Goal: Transaction & Acquisition: Book appointment/travel/reservation

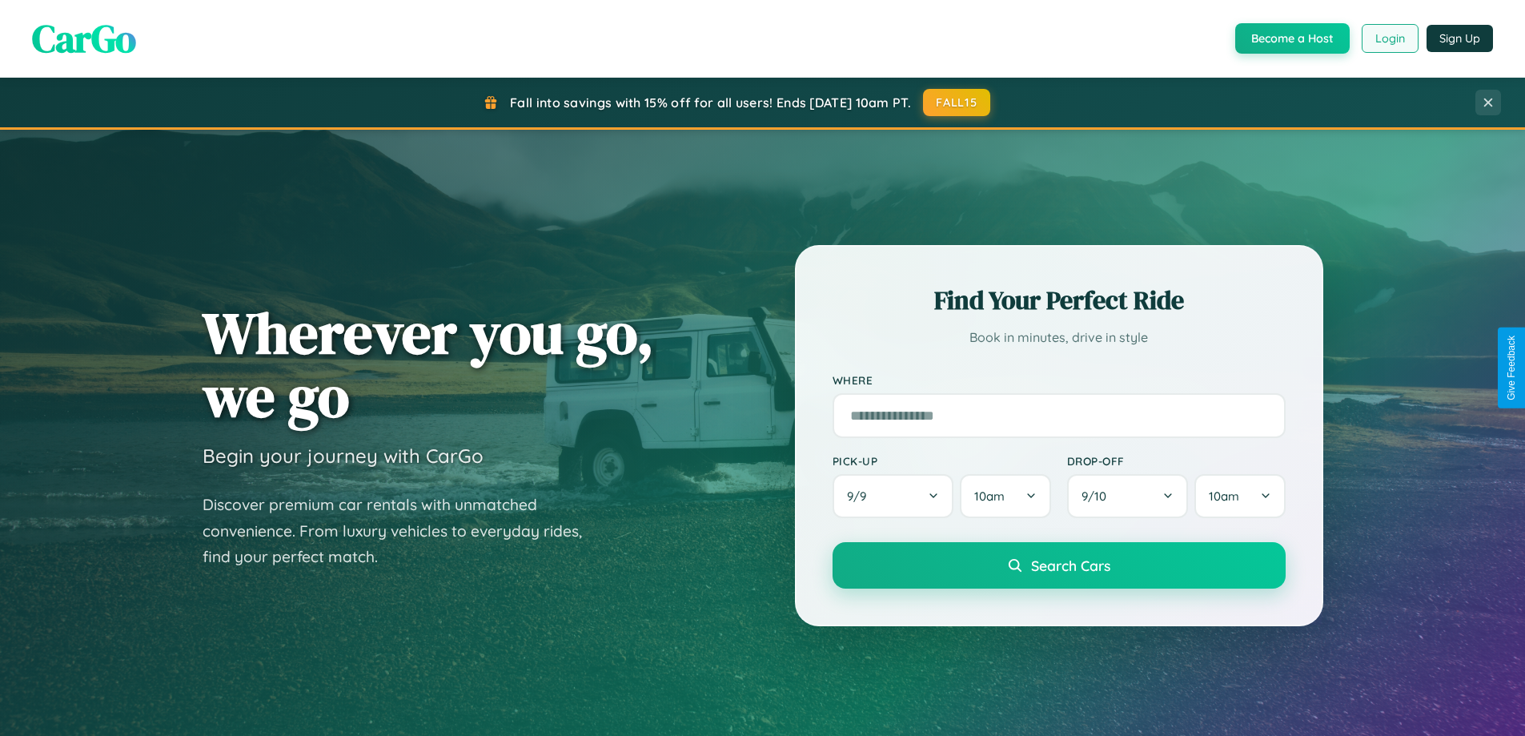
click at [1389, 38] on button "Login" at bounding box center [1390, 38] width 57 height 29
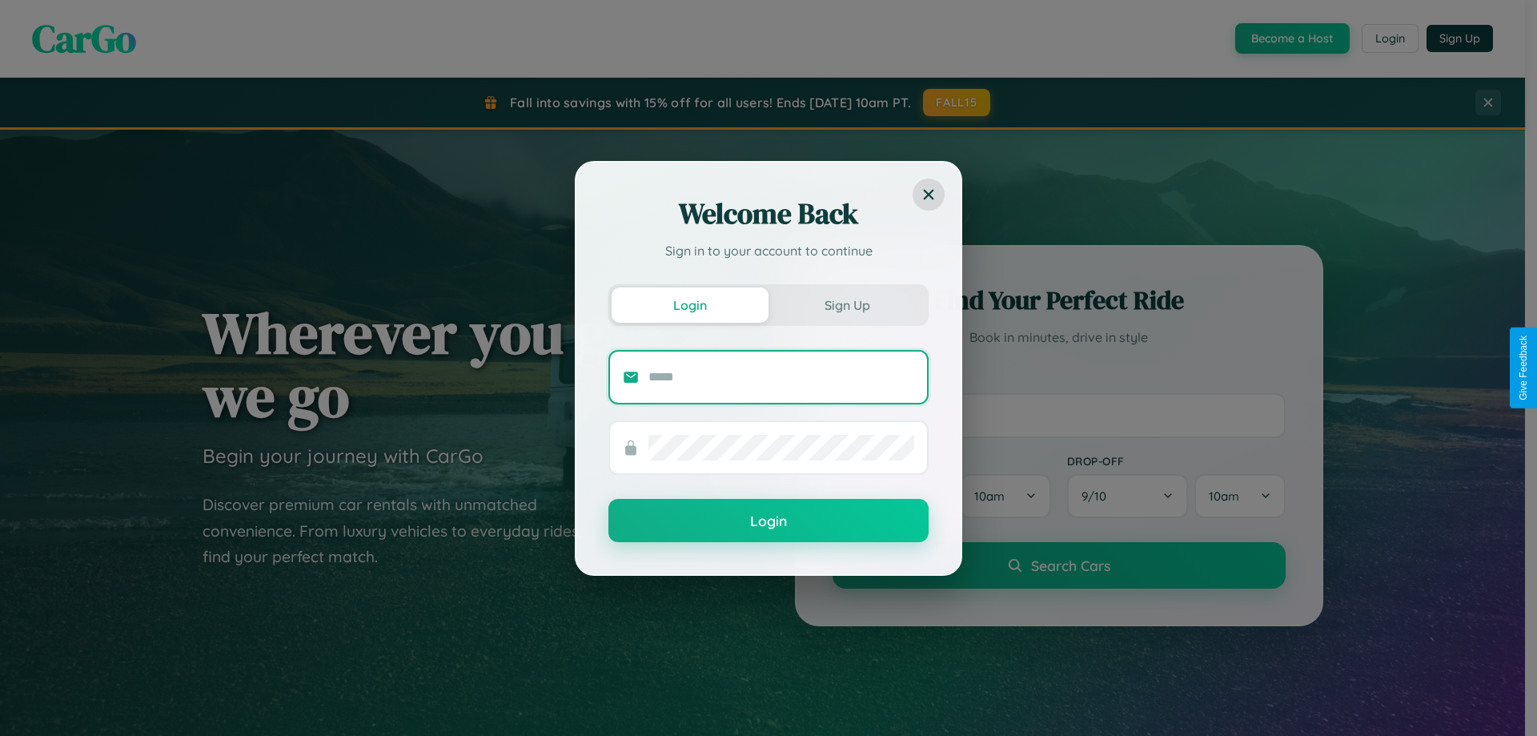
click at [782, 376] on input "text" at bounding box center [782, 377] width 266 height 26
type input "**********"
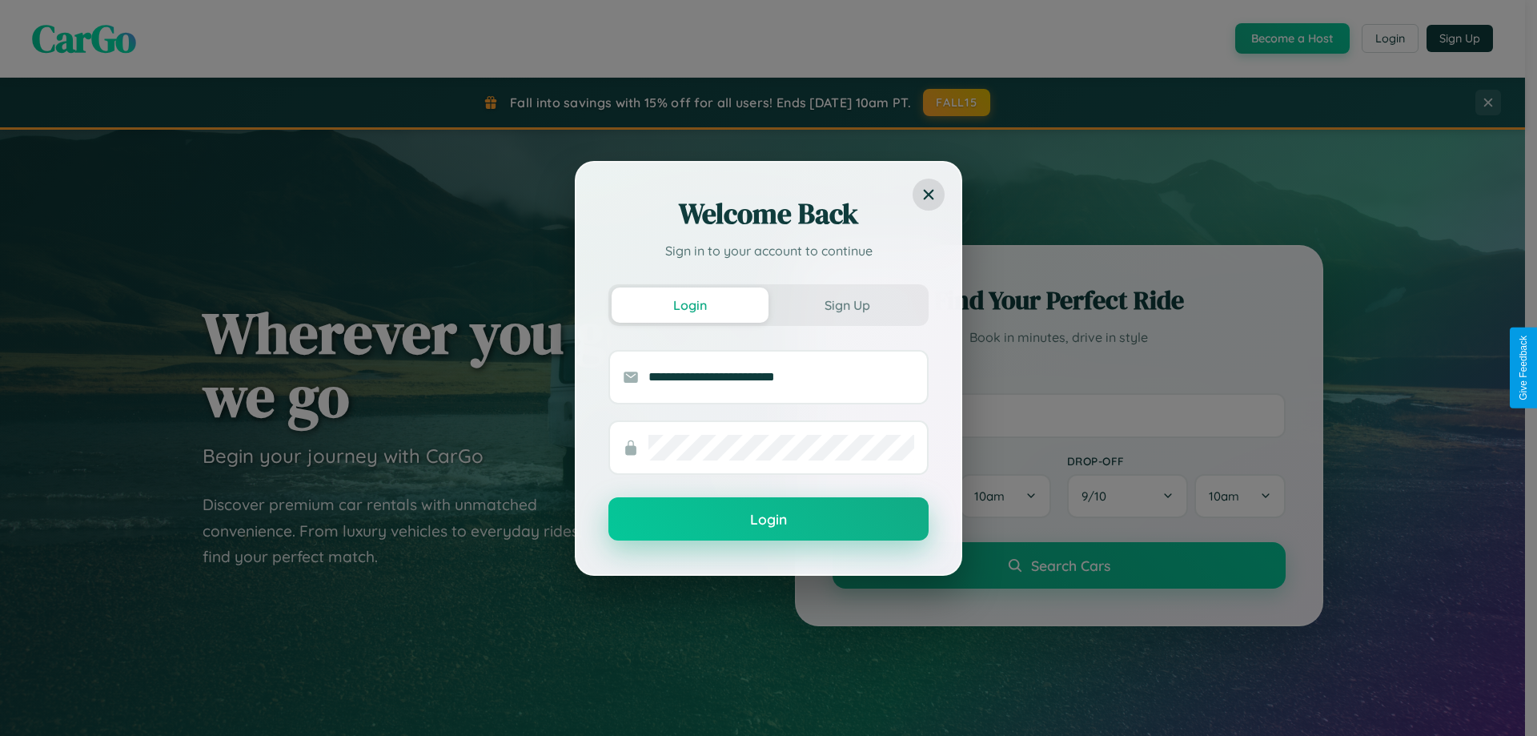
click at [769, 520] on button "Login" at bounding box center [769, 518] width 320 height 43
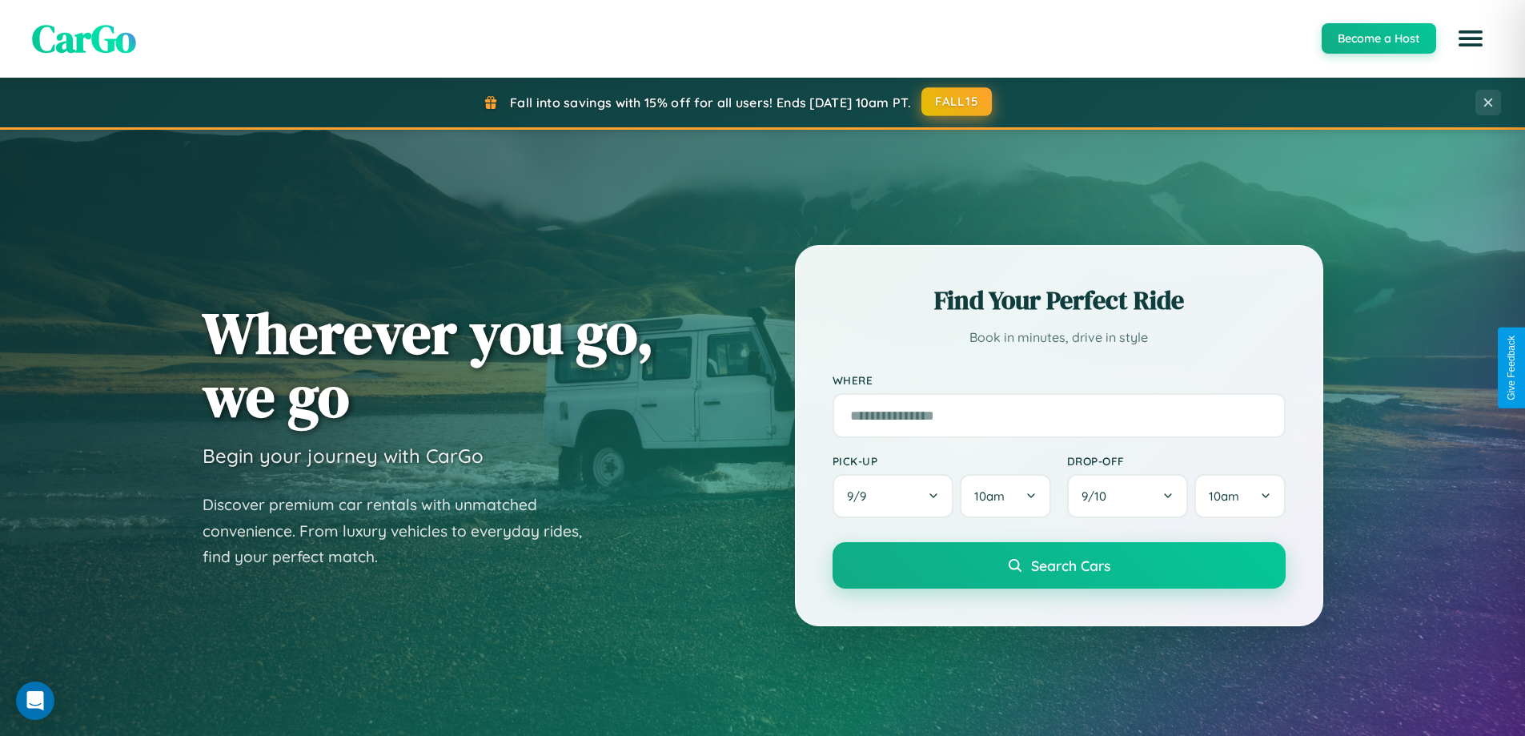
click at [958, 102] on button "FALL15" at bounding box center [957, 101] width 70 height 29
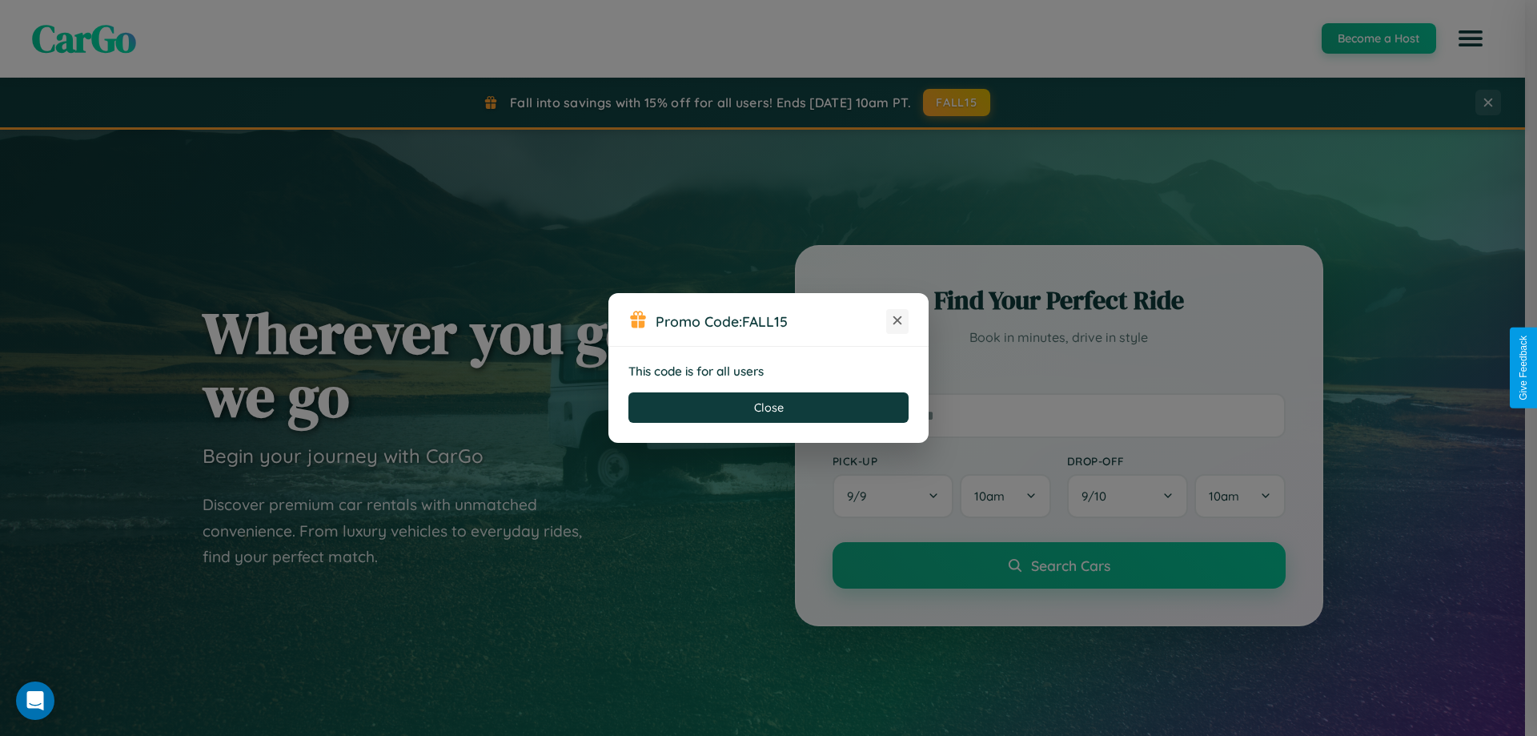
click at [898, 321] on icon at bounding box center [898, 320] width 16 height 16
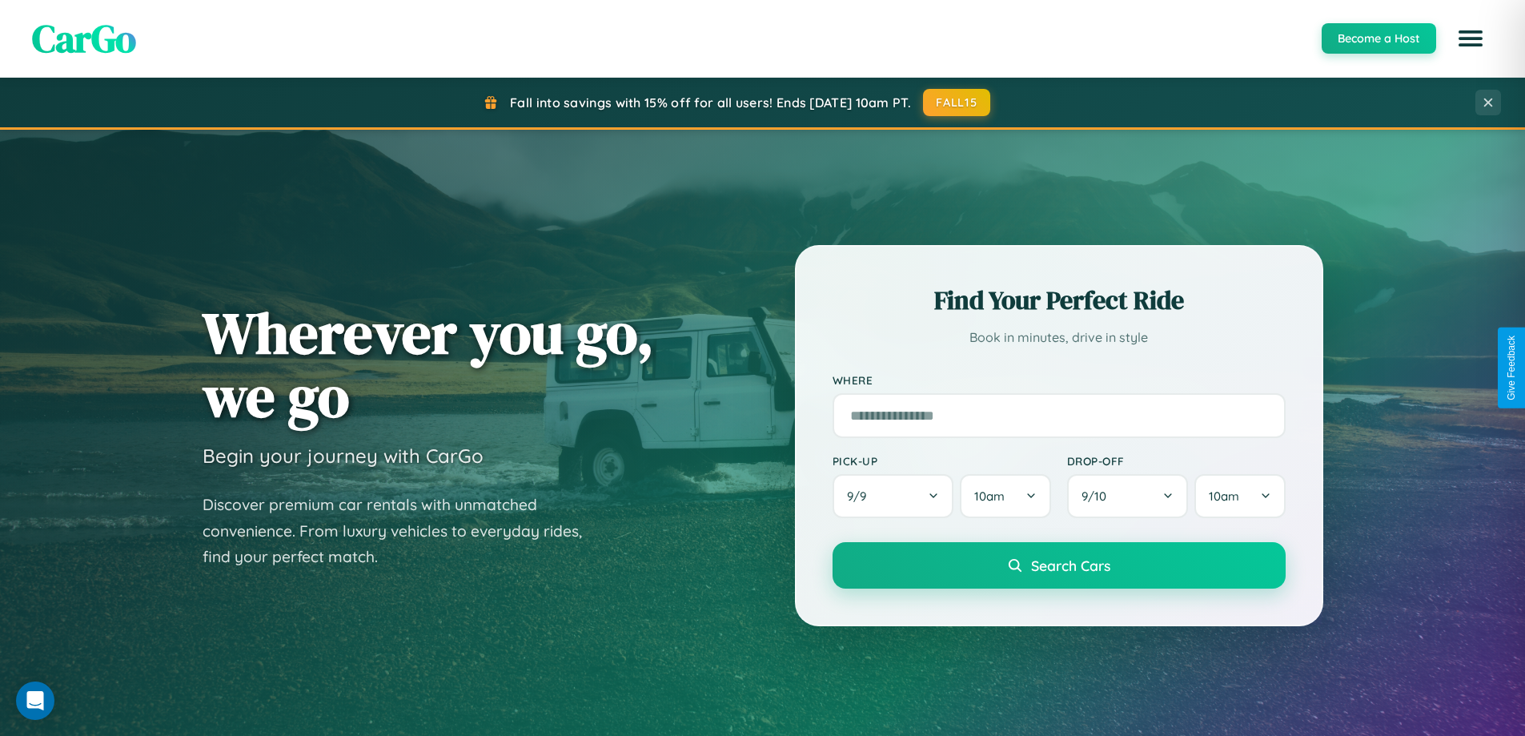
scroll to position [1102, 0]
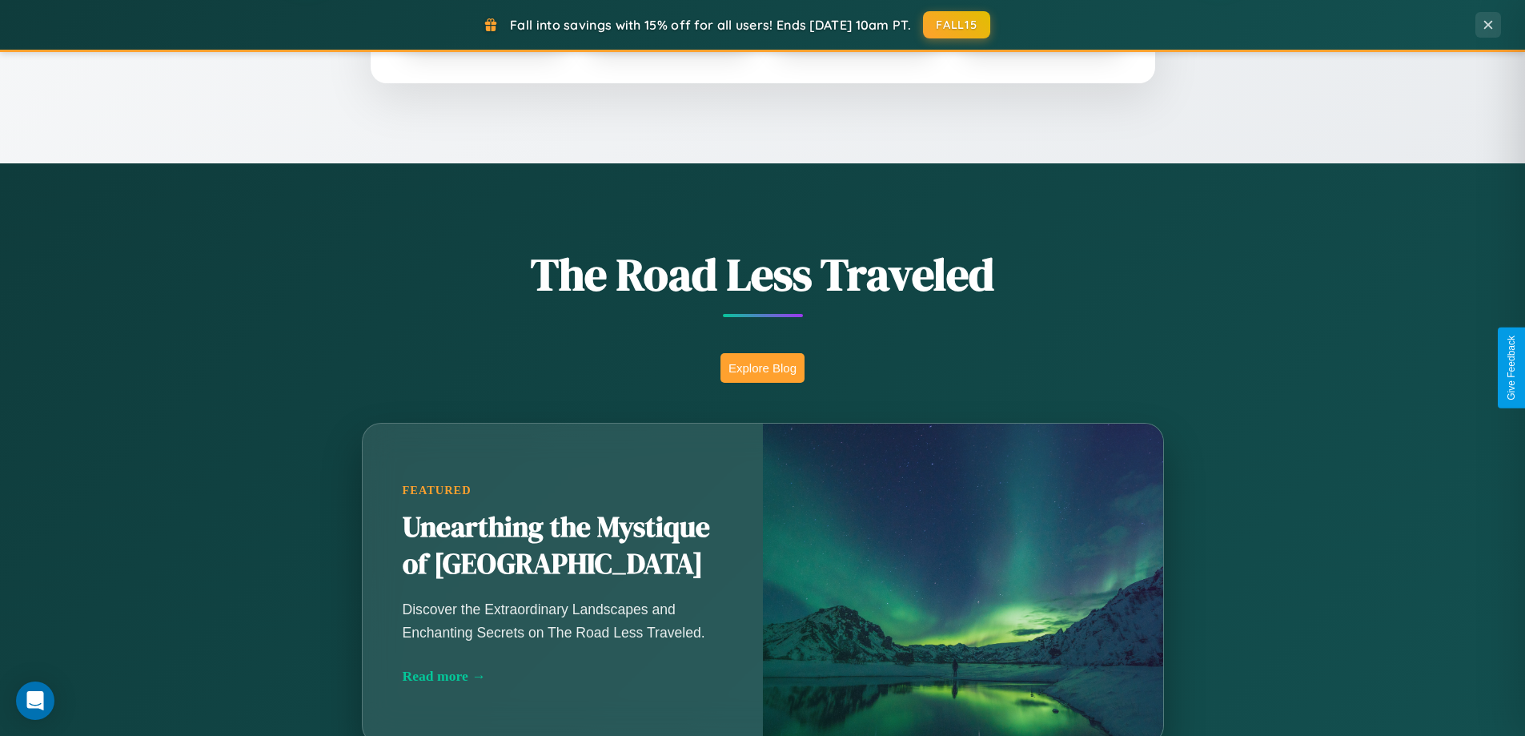
click at [762, 368] on button "Explore Blog" at bounding box center [763, 368] width 84 height 30
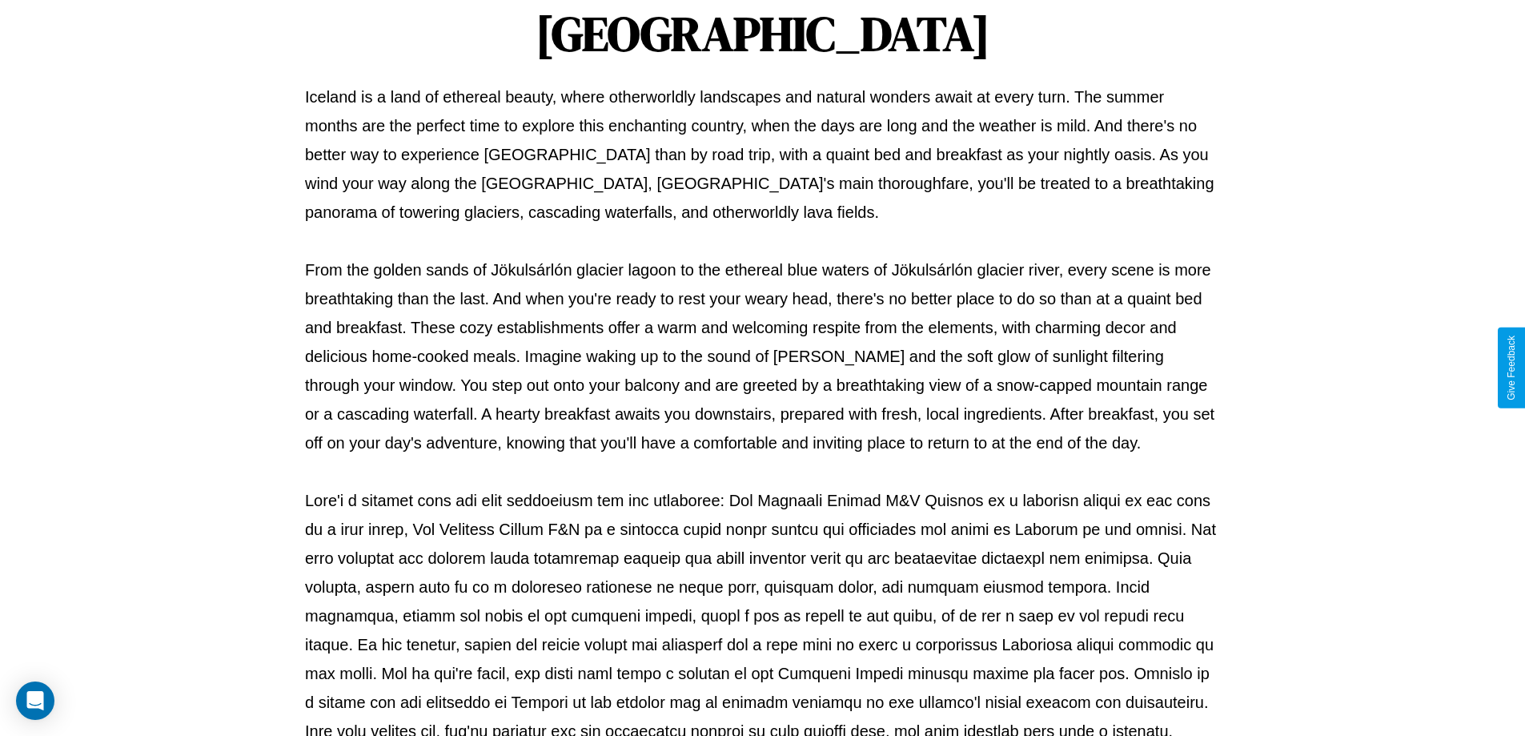
scroll to position [518, 0]
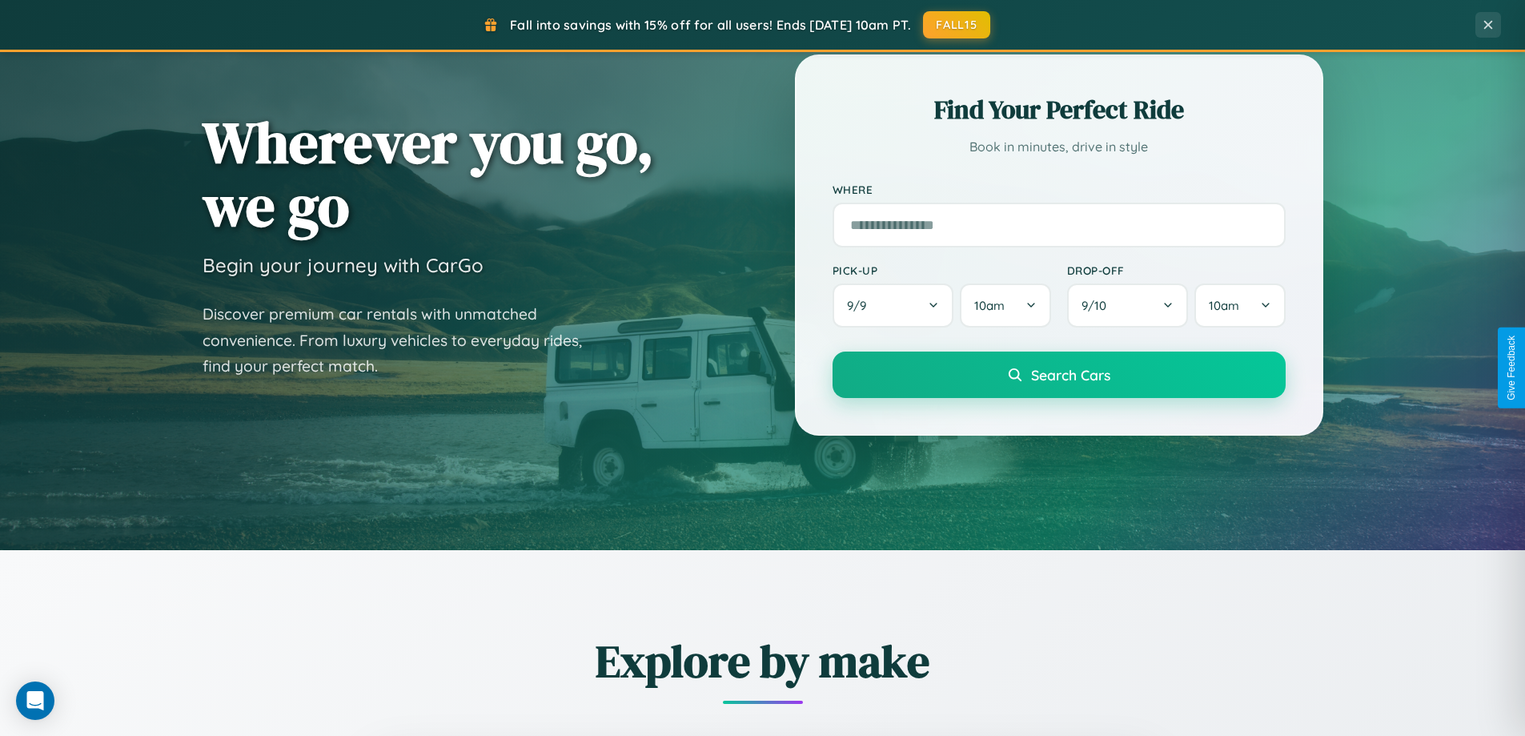
scroll to position [47, 0]
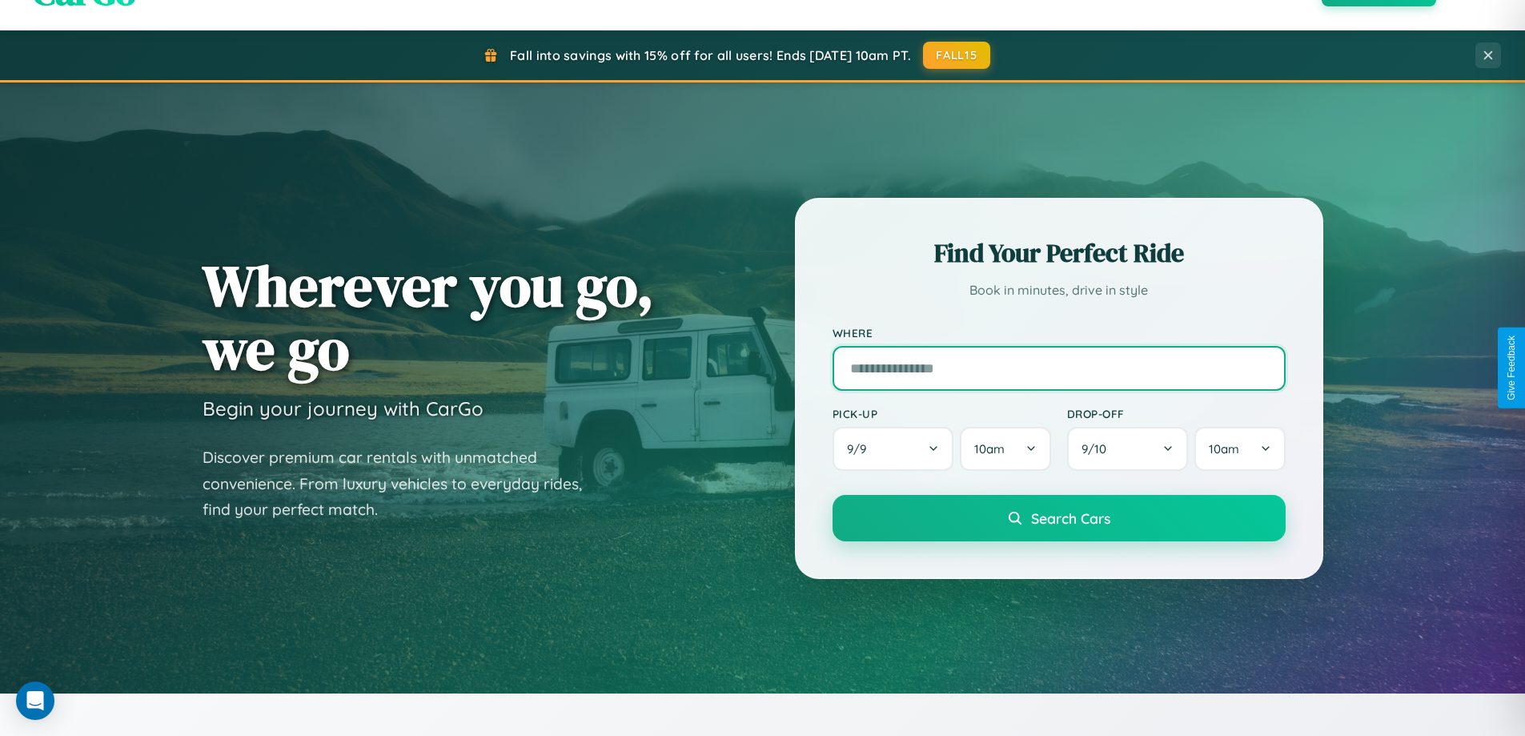
click at [1059, 368] on input "text" at bounding box center [1059, 368] width 453 height 45
type input "********"
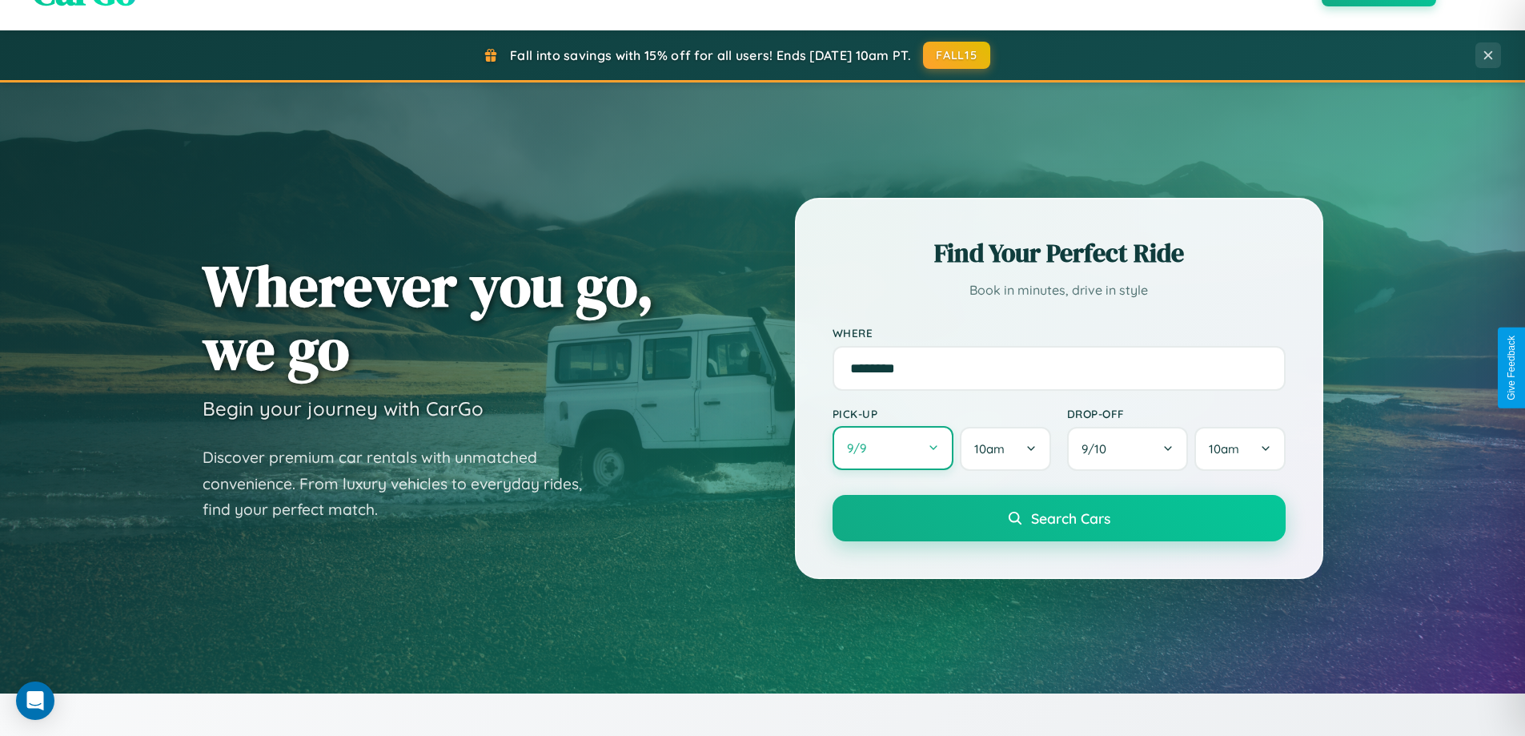
click at [893, 448] on button "9 / 9" at bounding box center [894, 448] width 122 height 44
select select "*"
select select "****"
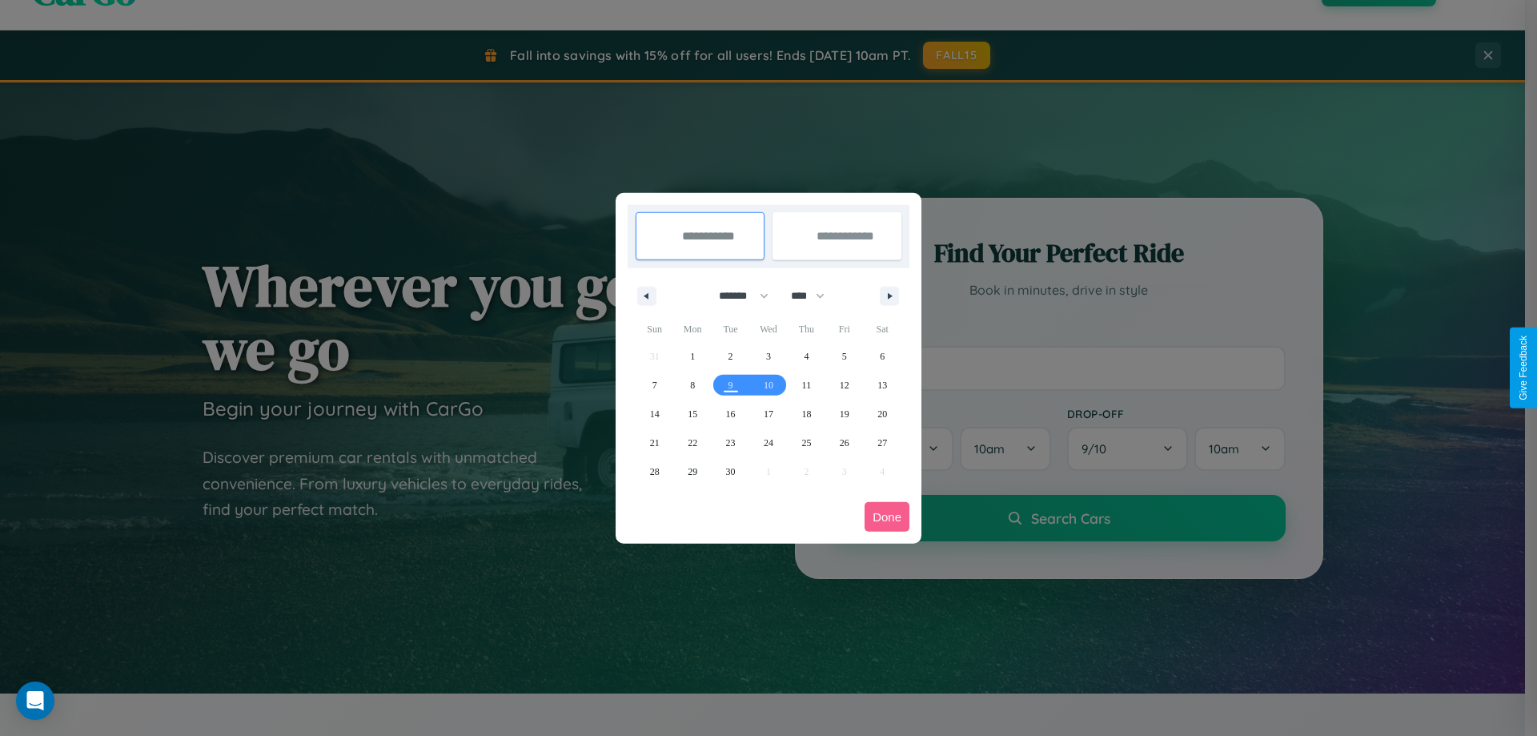
click at [737, 295] on select "******* ******** ***** ***** *** **** **** ****** ********* ******* ******** **…" at bounding box center [741, 296] width 68 height 26
select select "*"
click at [815, 295] on select "**** **** **** **** **** **** **** **** **** **** **** **** **** **** **** ****…" at bounding box center [807, 296] width 48 height 26
select select "****"
click at [768, 471] on span "29" at bounding box center [769, 471] width 10 height 29
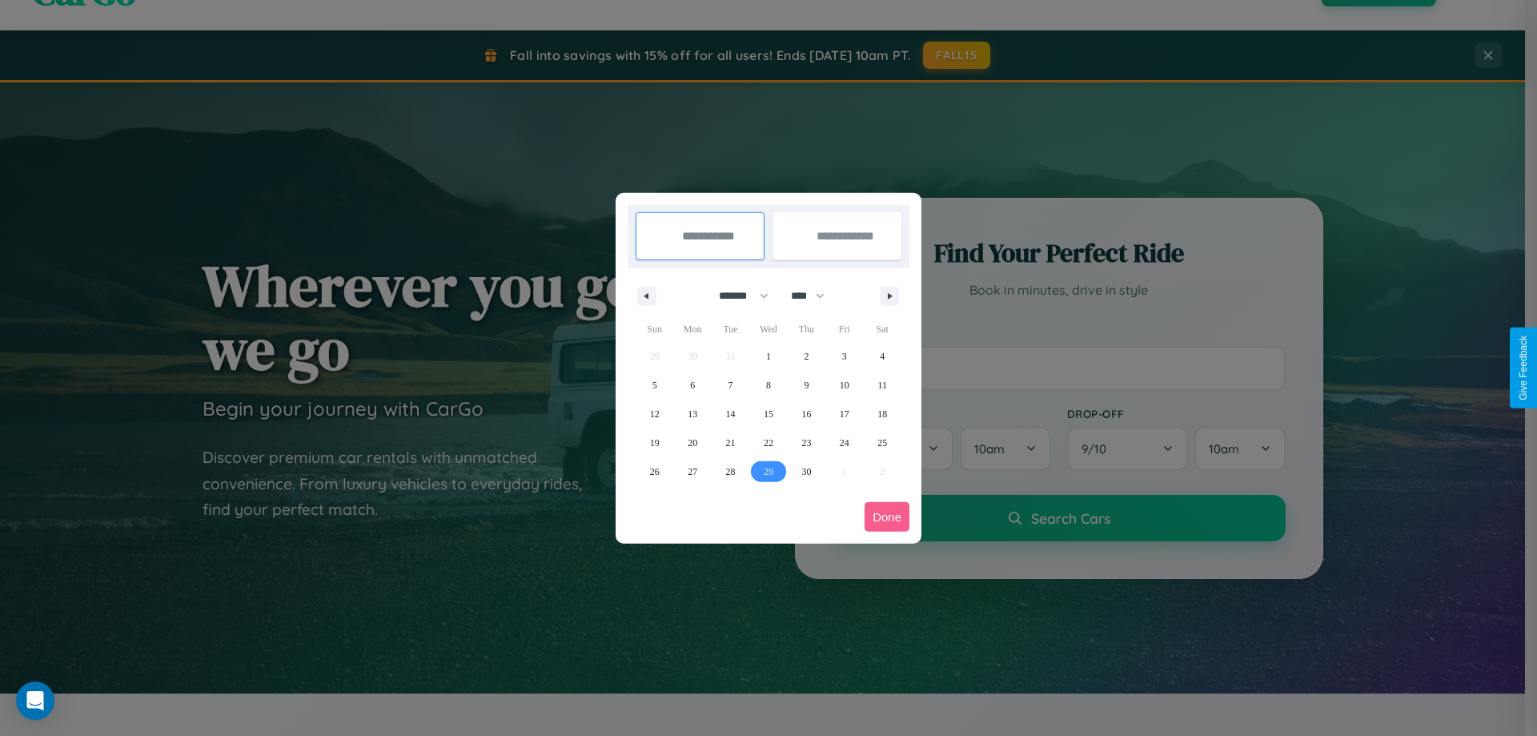
type input "**********"
click at [806, 471] on span "30" at bounding box center [807, 471] width 10 height 29
type input "**********"
click at [887, 516] on button "Done" at bounding box center [887, 517] width 45 height 30
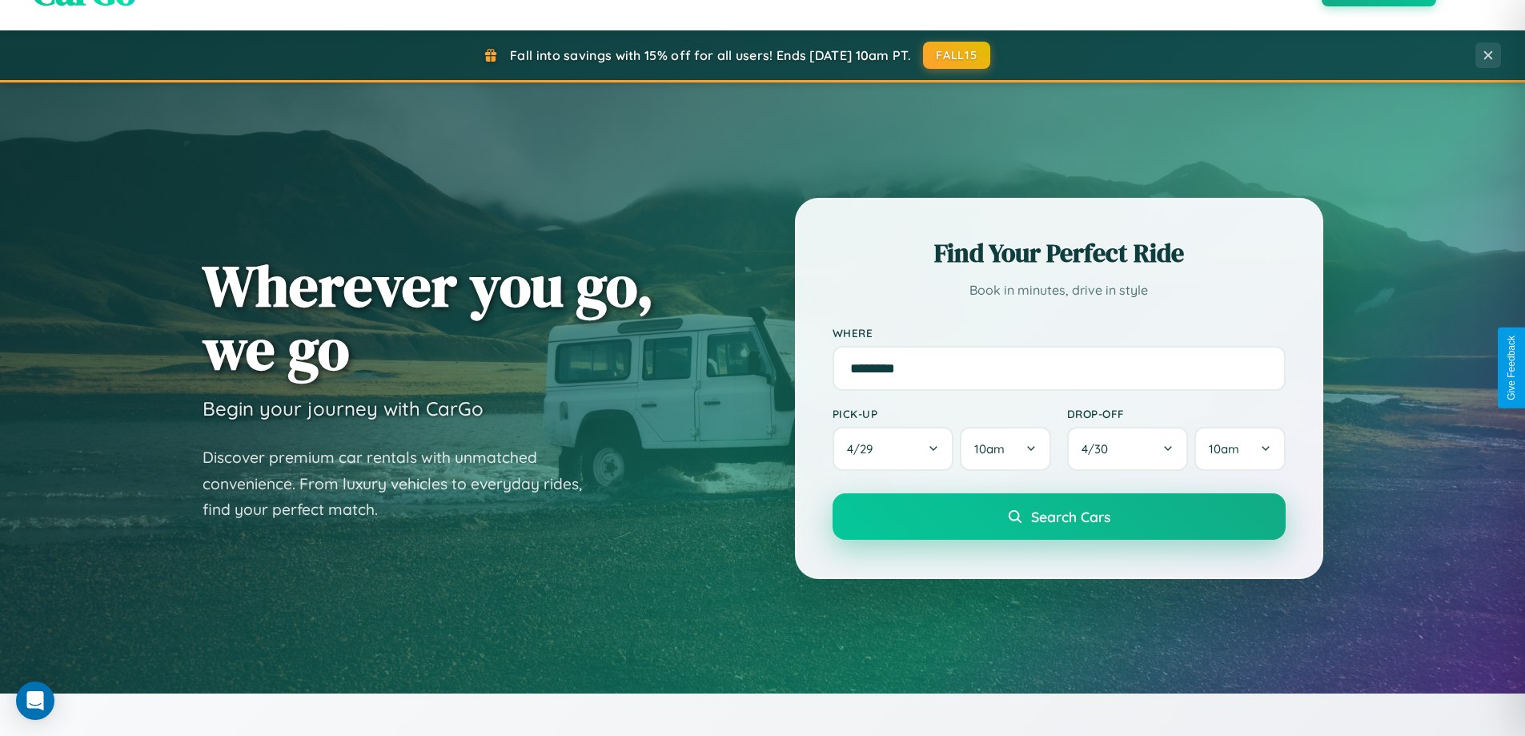
click at [1059, 516] on span "Search Cars" at bounding box center [1070, 517] width 79 height 18
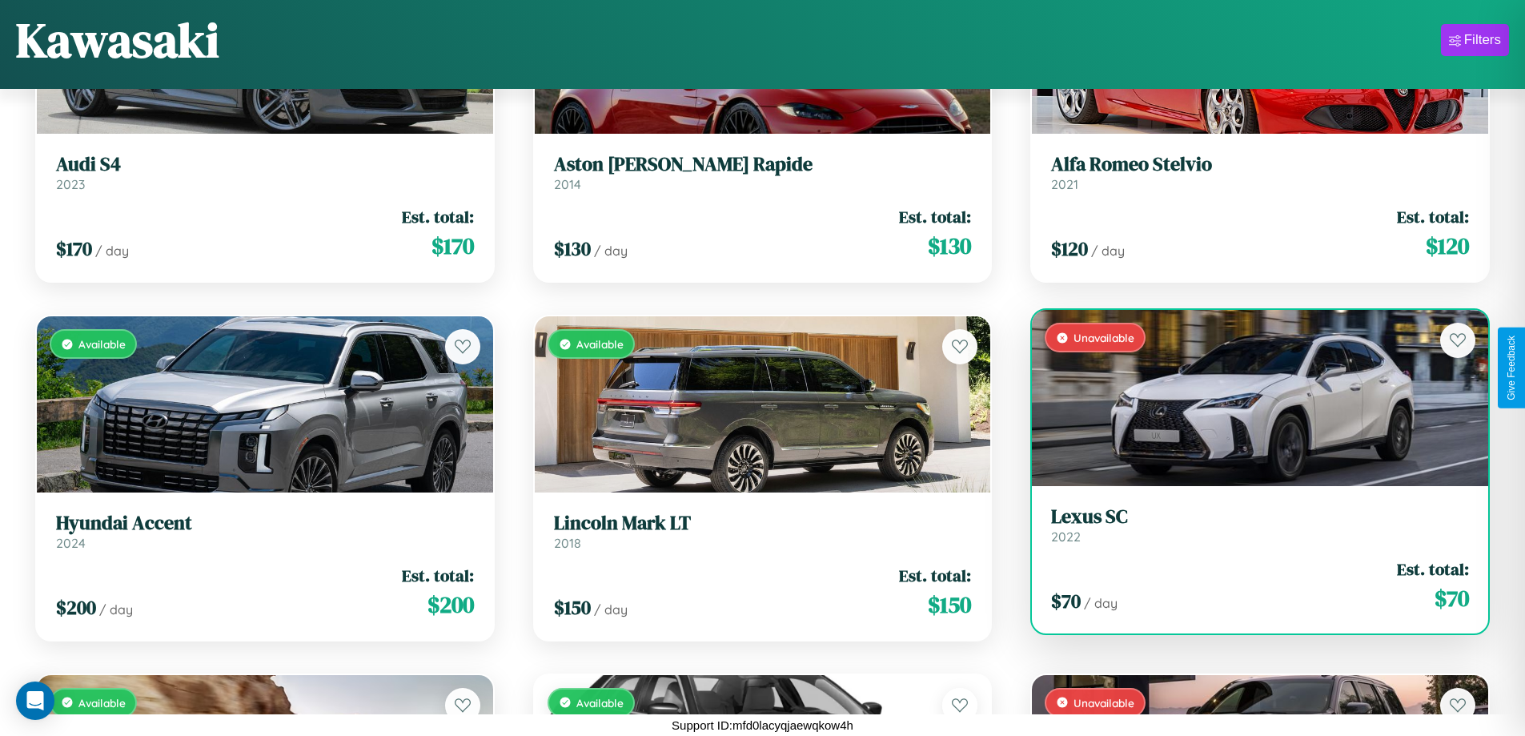
scroll to position [17436, 0]
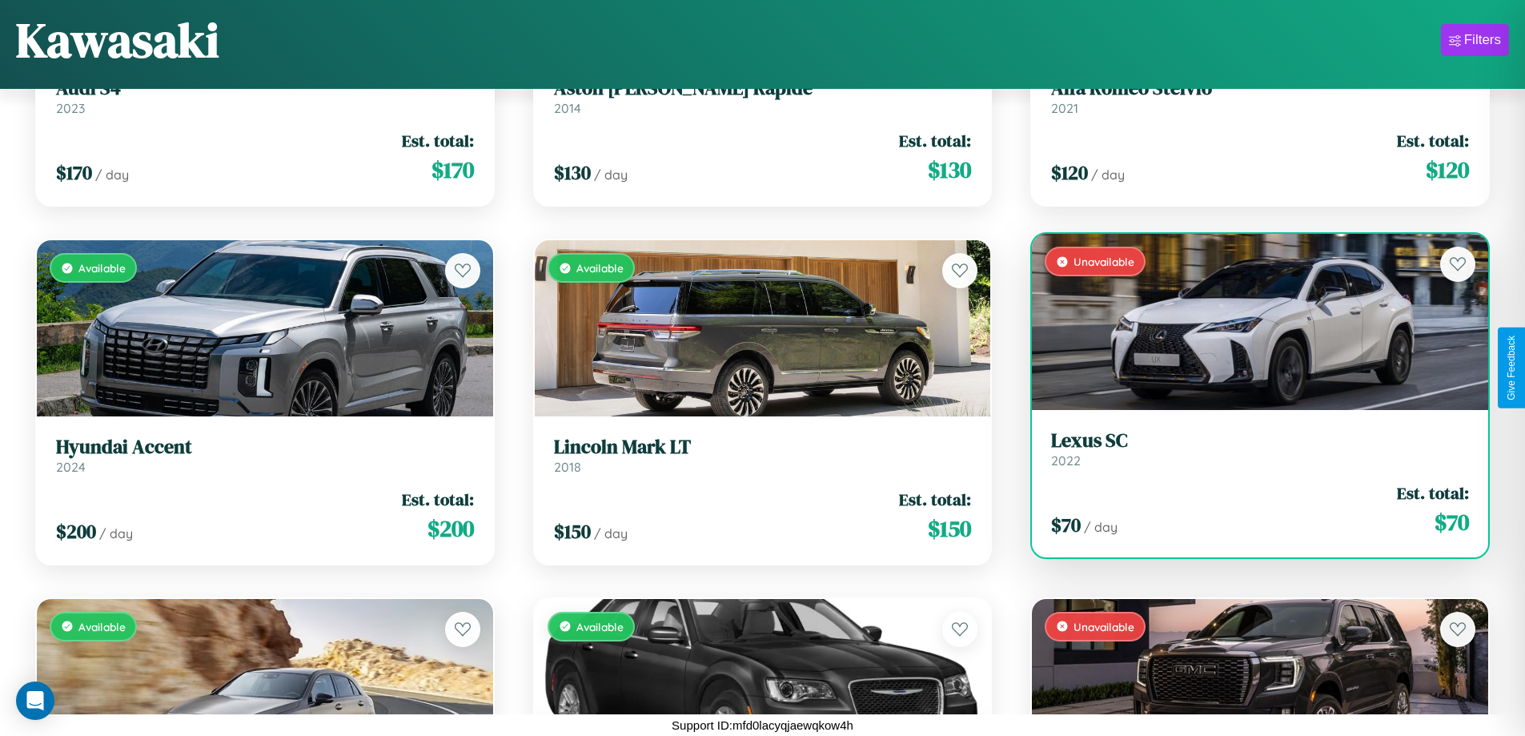
click at [1250, 448] on h3 "Lexus SC" at bounding box center [1260, 440] width 418 height 23
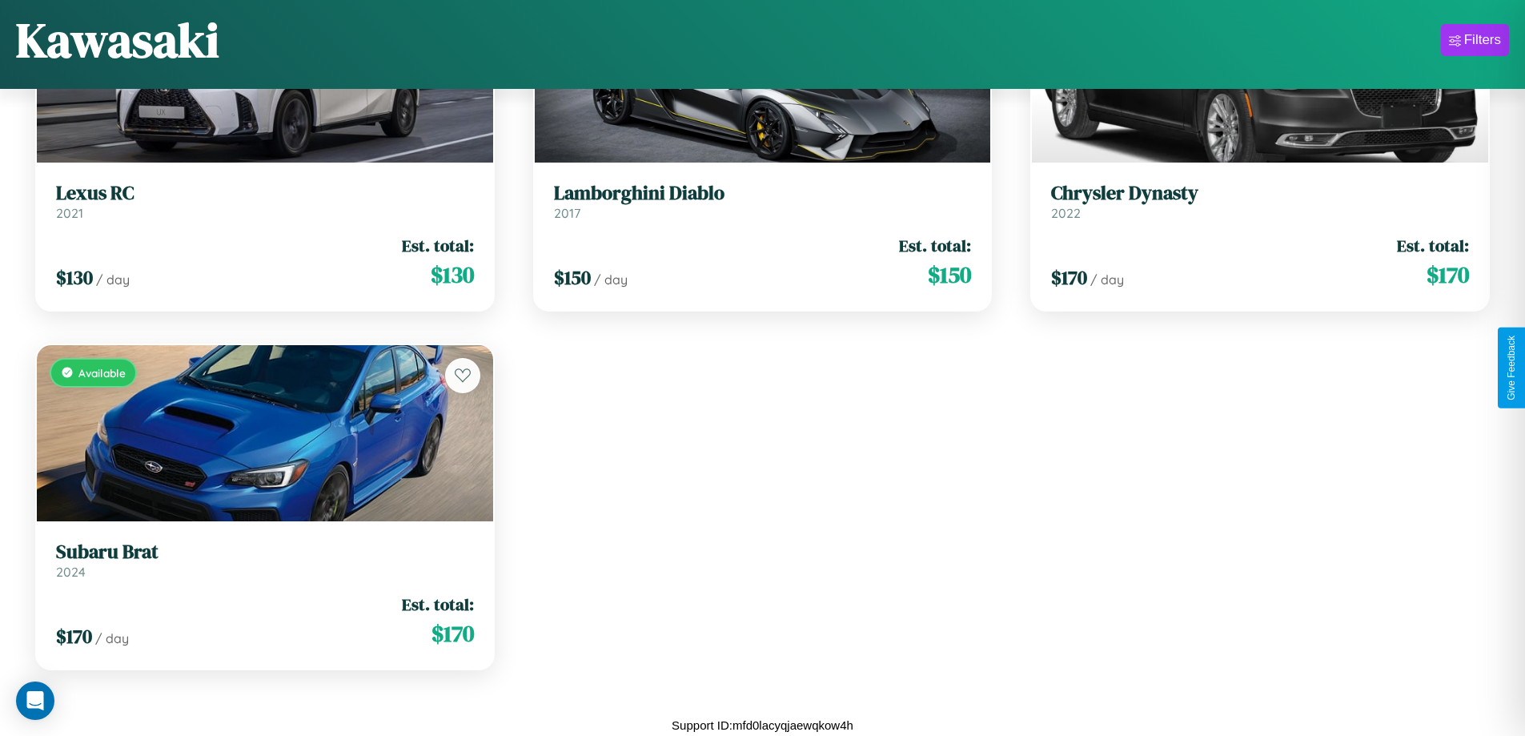
scroll to position [21279, 0]
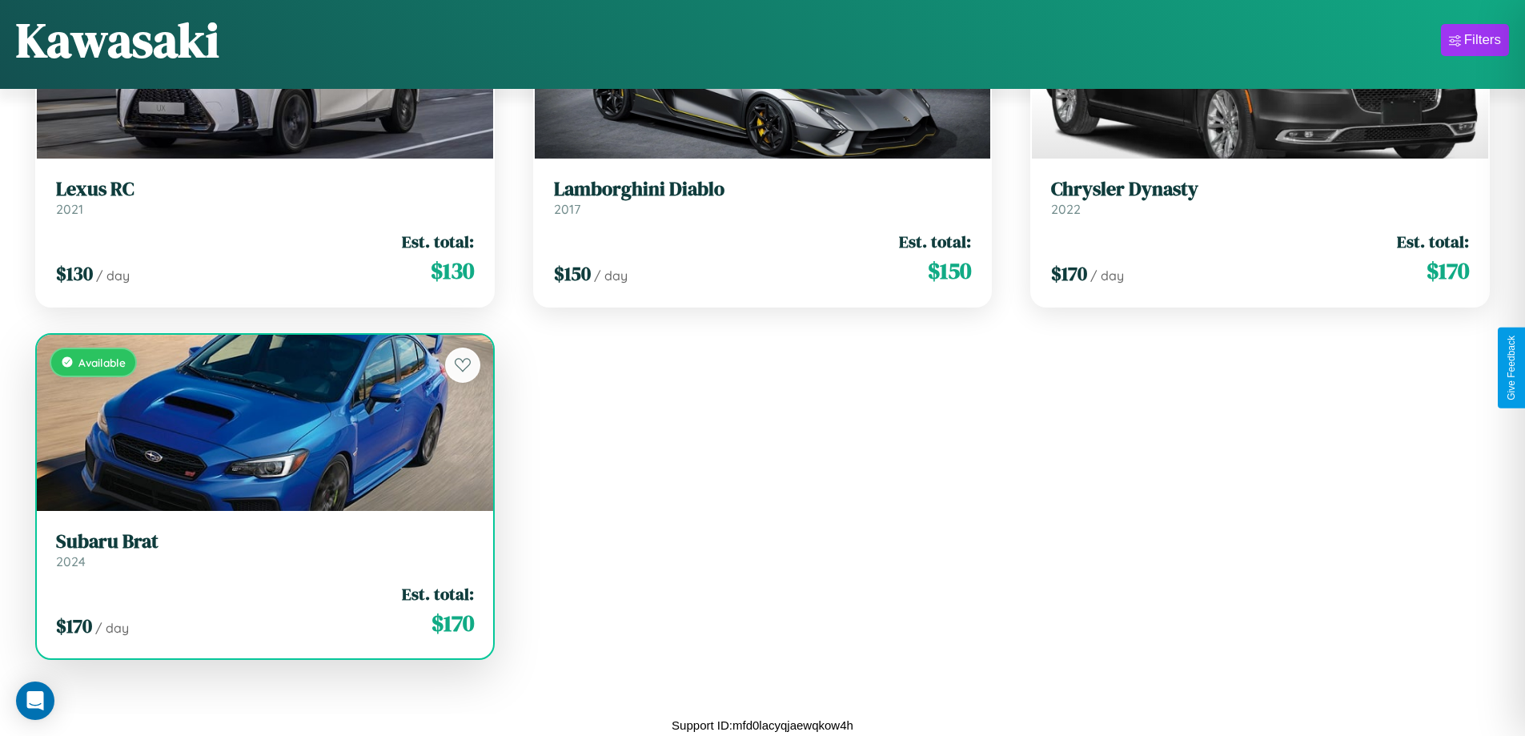
click at [263, 549] on h3 "Subaru Brat" at bounding box center [265, 541] width 418 height 23
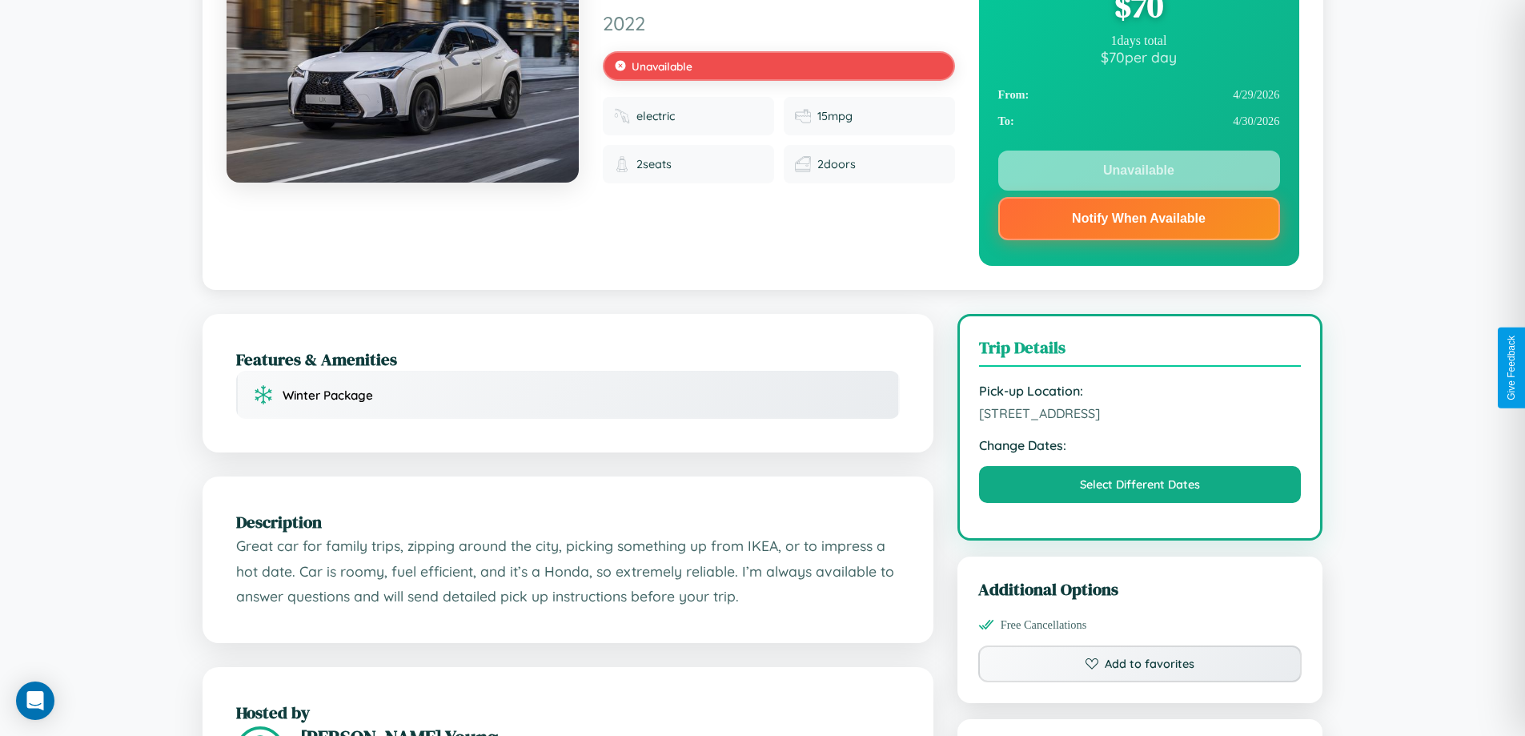
scroll to position [215, 0]
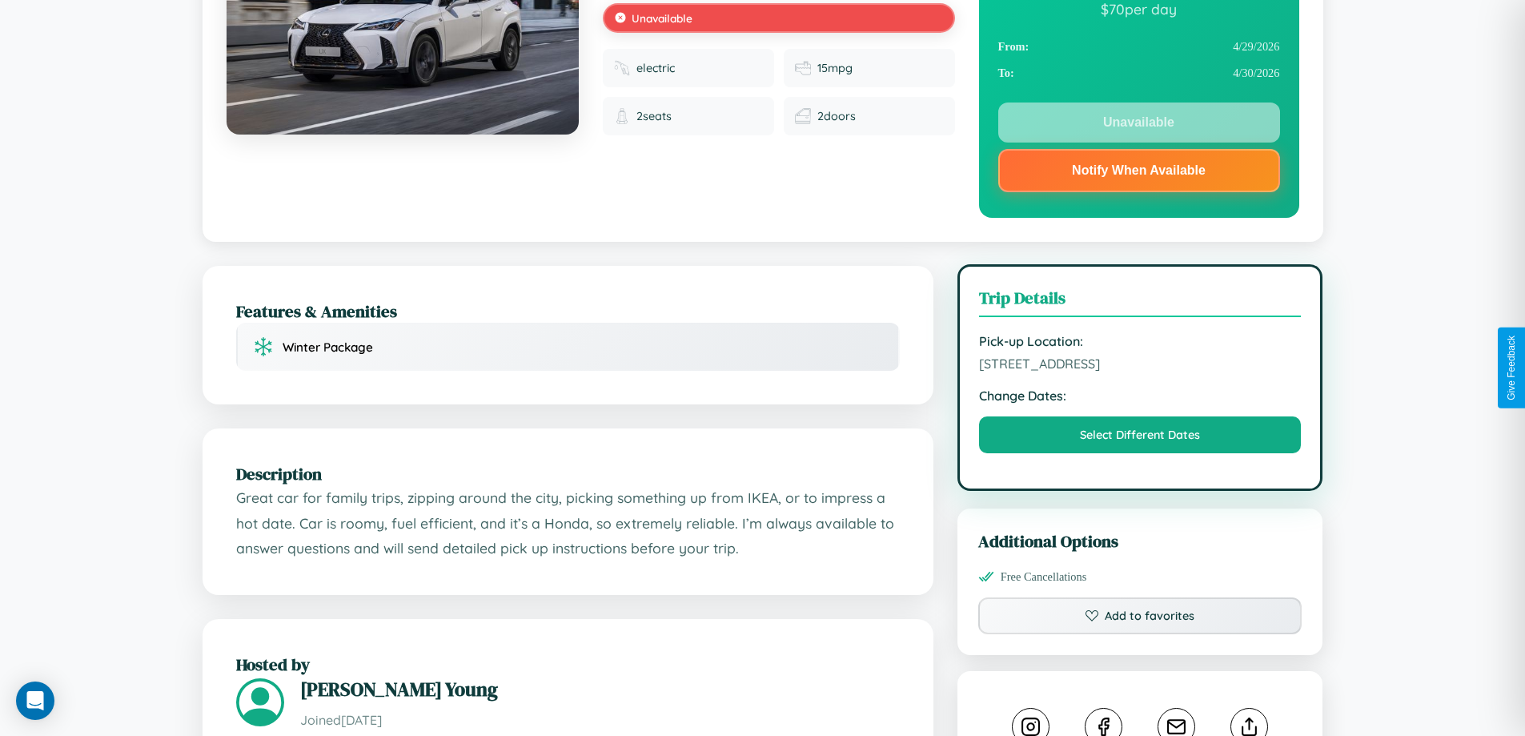
click at [1140, 366] on span "[STREET_ADDRESS]" at bounding box center [1140, 364] width 323 height 16
click at [1140, 366] on span "2876 First Street Kawasaki 72645 Japan" at bounding box center [1140, 364] width 323 height 16
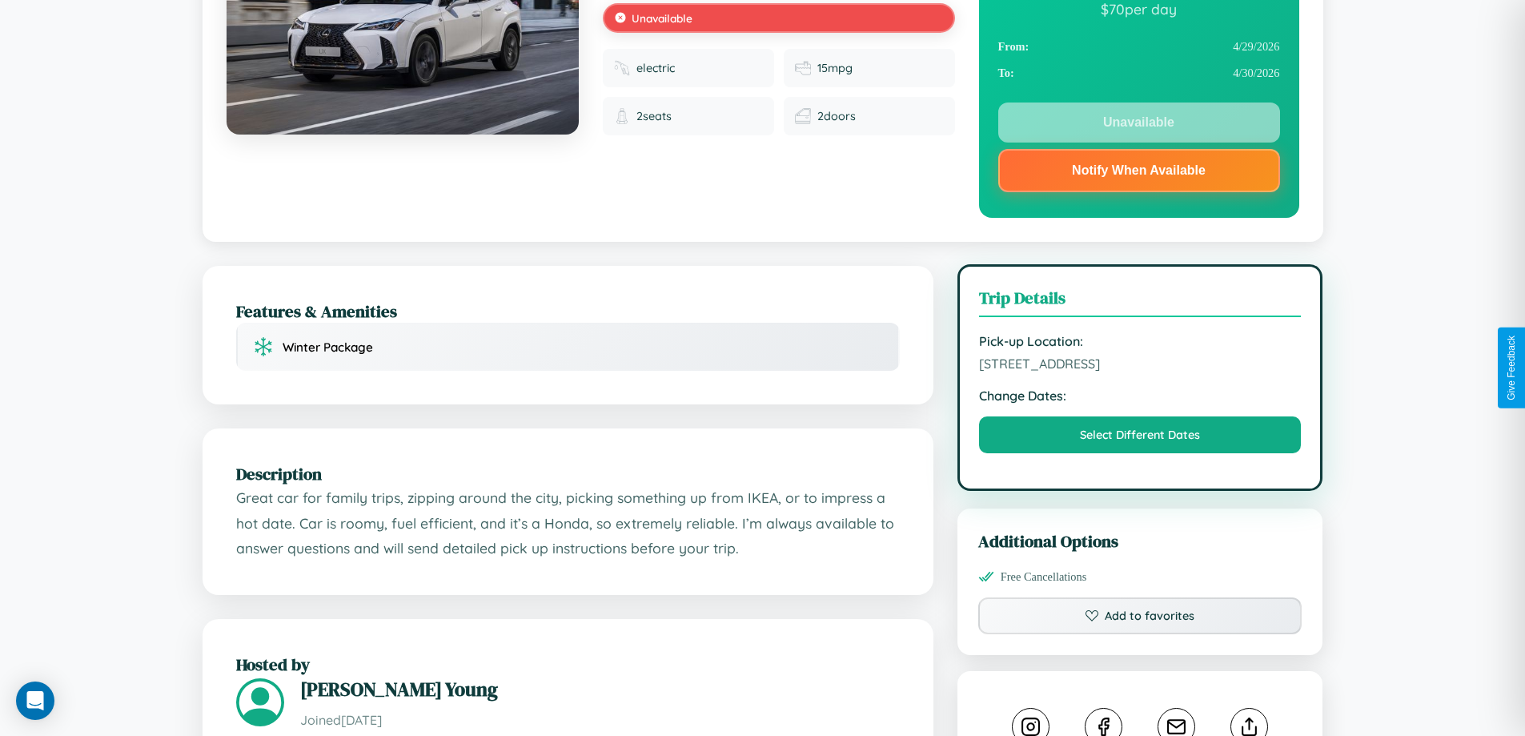
click at [1140, 366] on span "2876 First Street Kawasaki 72645 Japan" at bounding box center [1140, 364] width 323 height 16
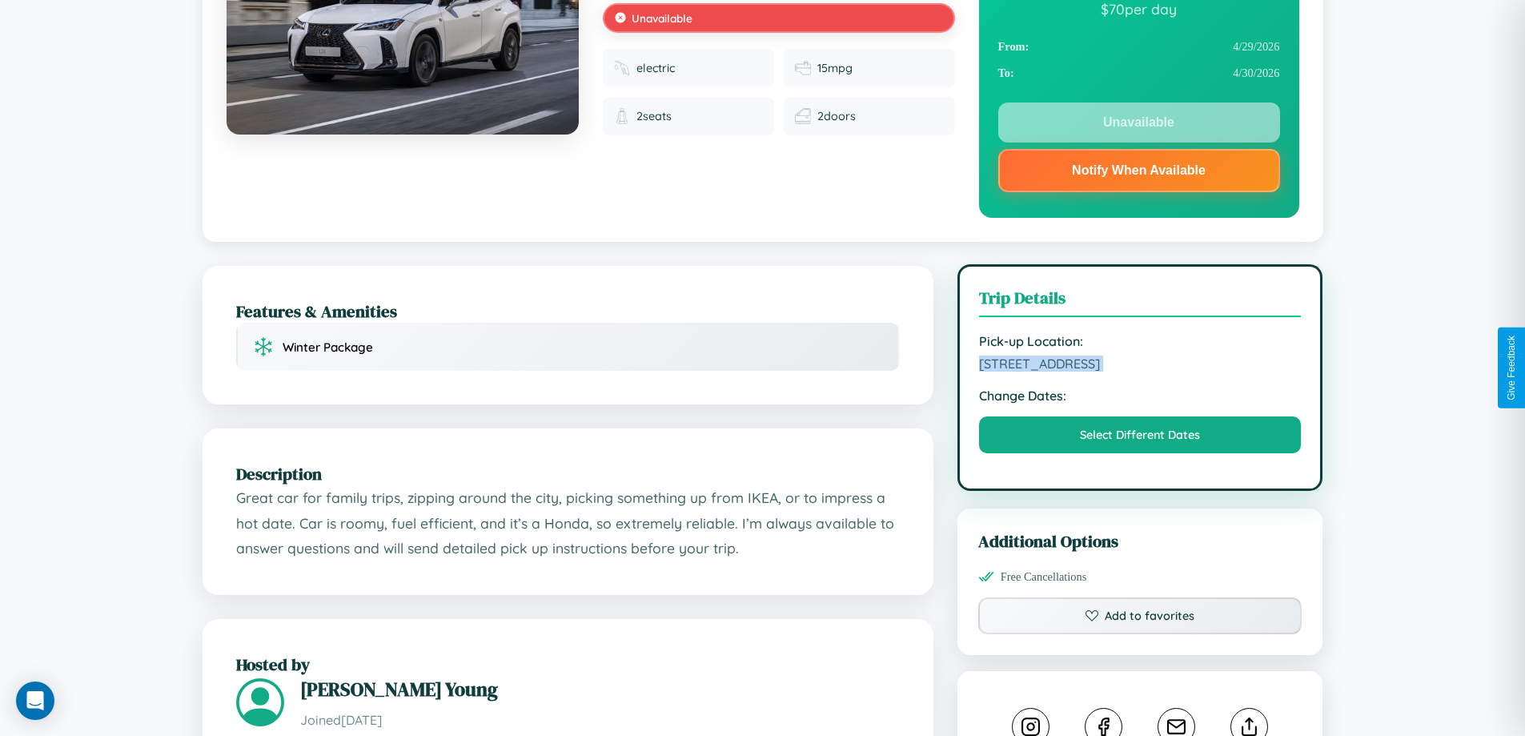
click at [1140, 366] on span "2876 First Street Kawasaki 72645 Japan" at bounding box center [1140, 364] width 323 height 16
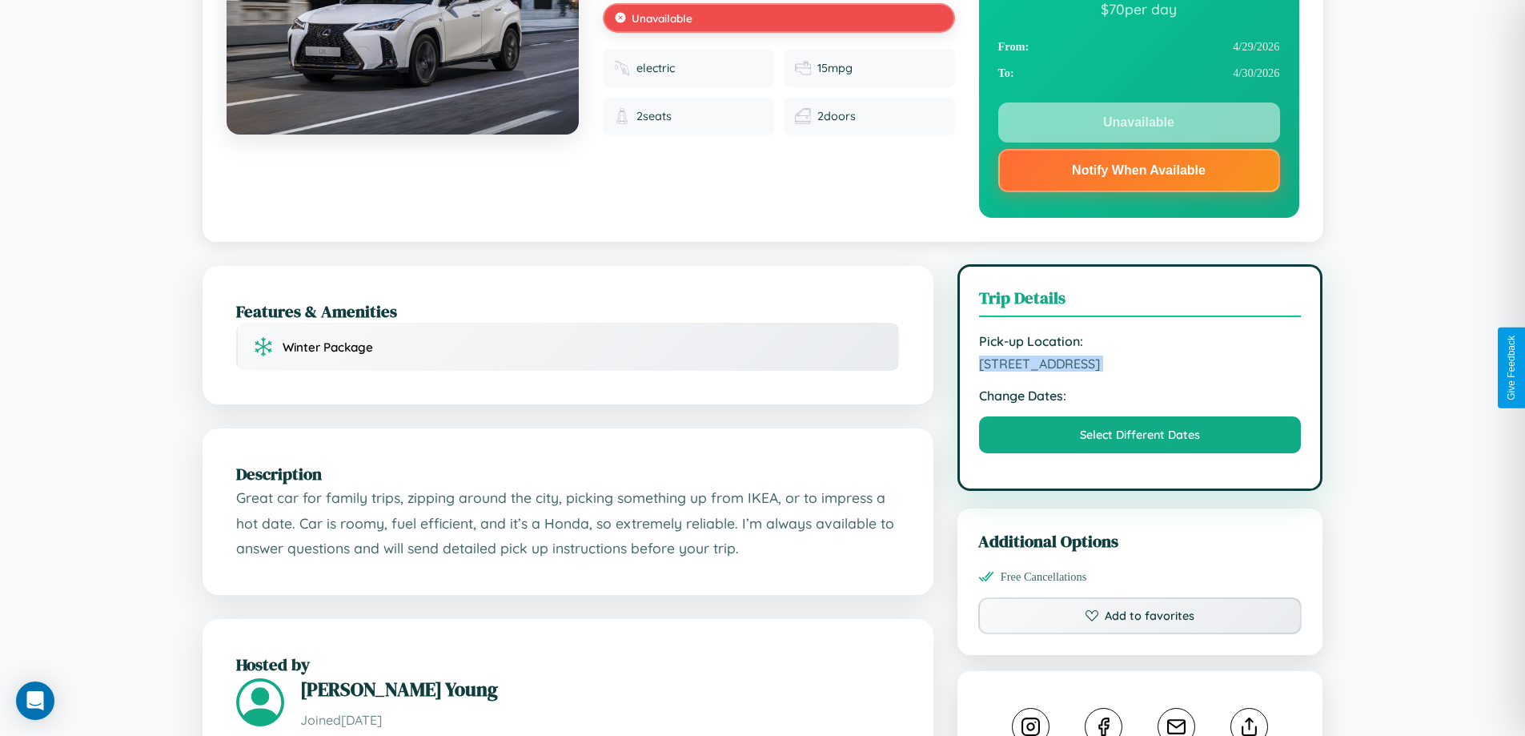
click at [1140, 366] on span "2876 First Street Kawasaki 72645 Japan" at bounding box center [1140, 364] width 323 height 16
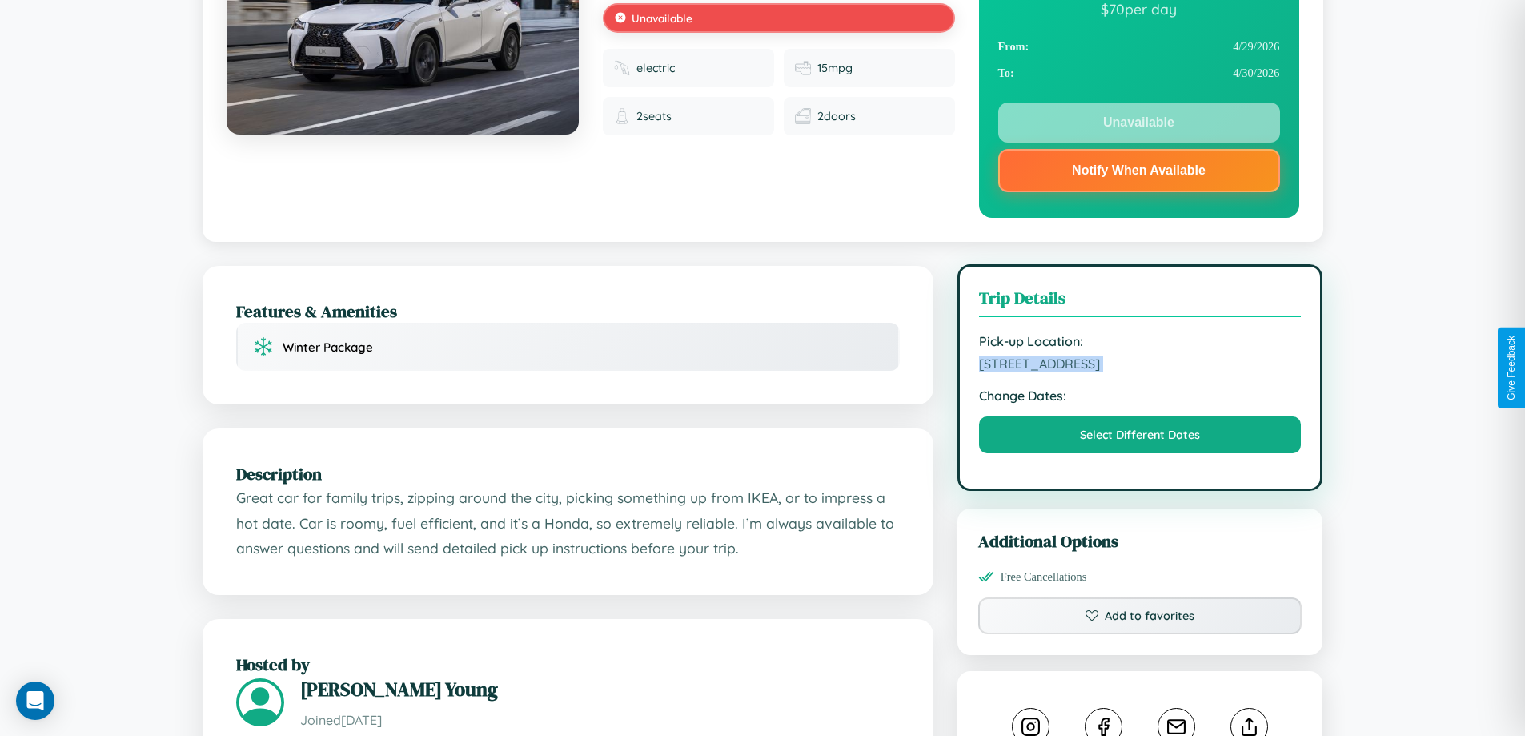
click at [1140, 366] on span "2876 First Street Kawasaki 72645 Japan" at bounding box center [1140, 364] width 323 height 16
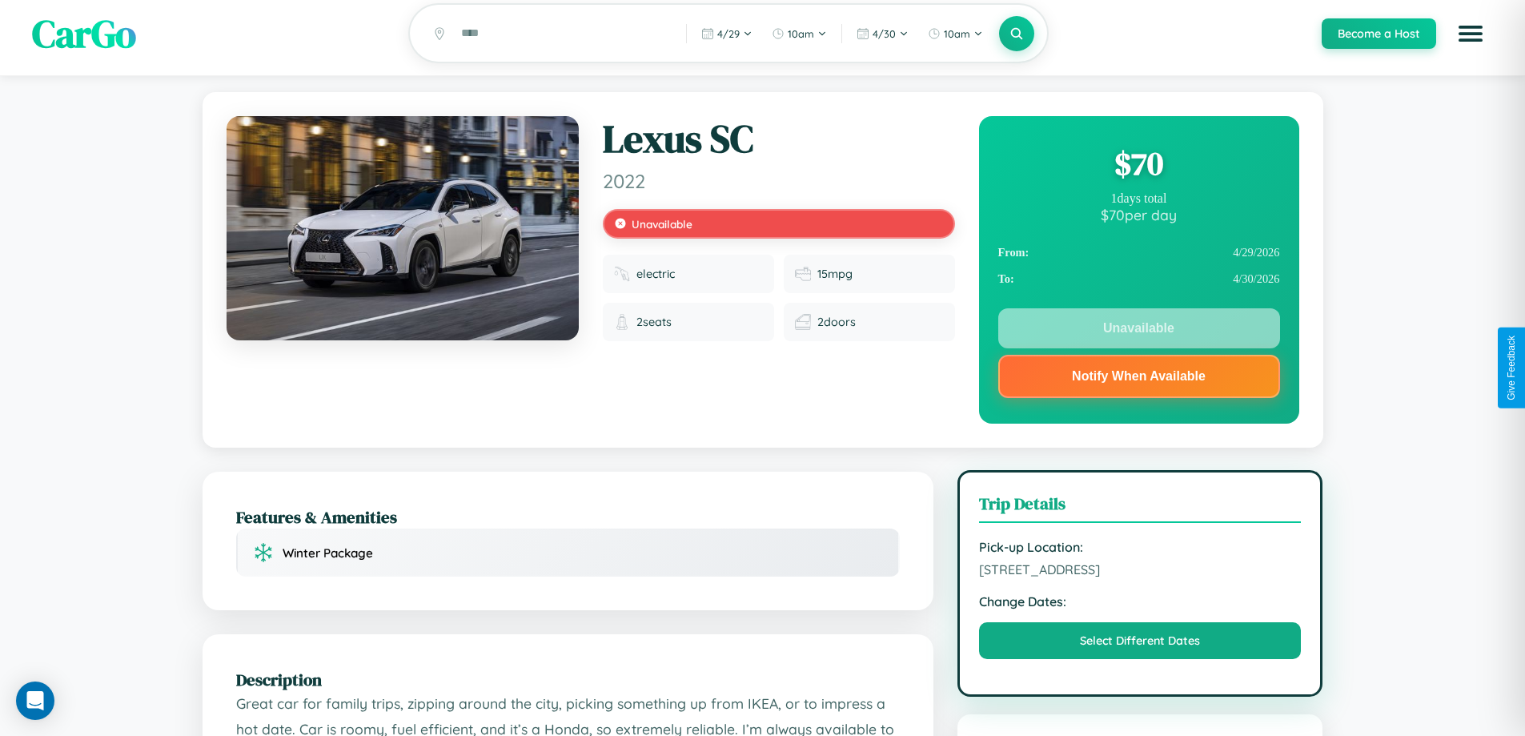
scroll to position [0, 0]
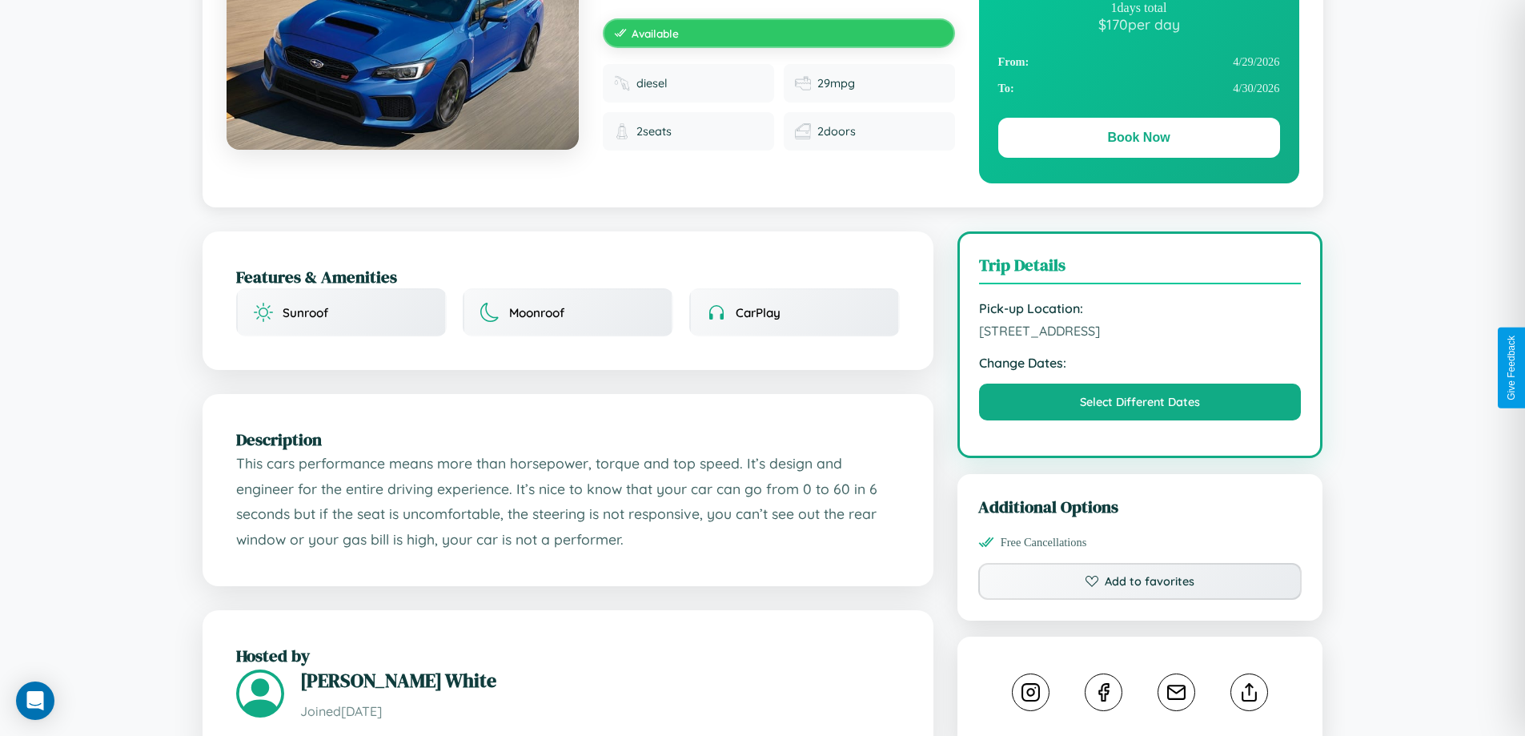
scroll to position [526, 0]
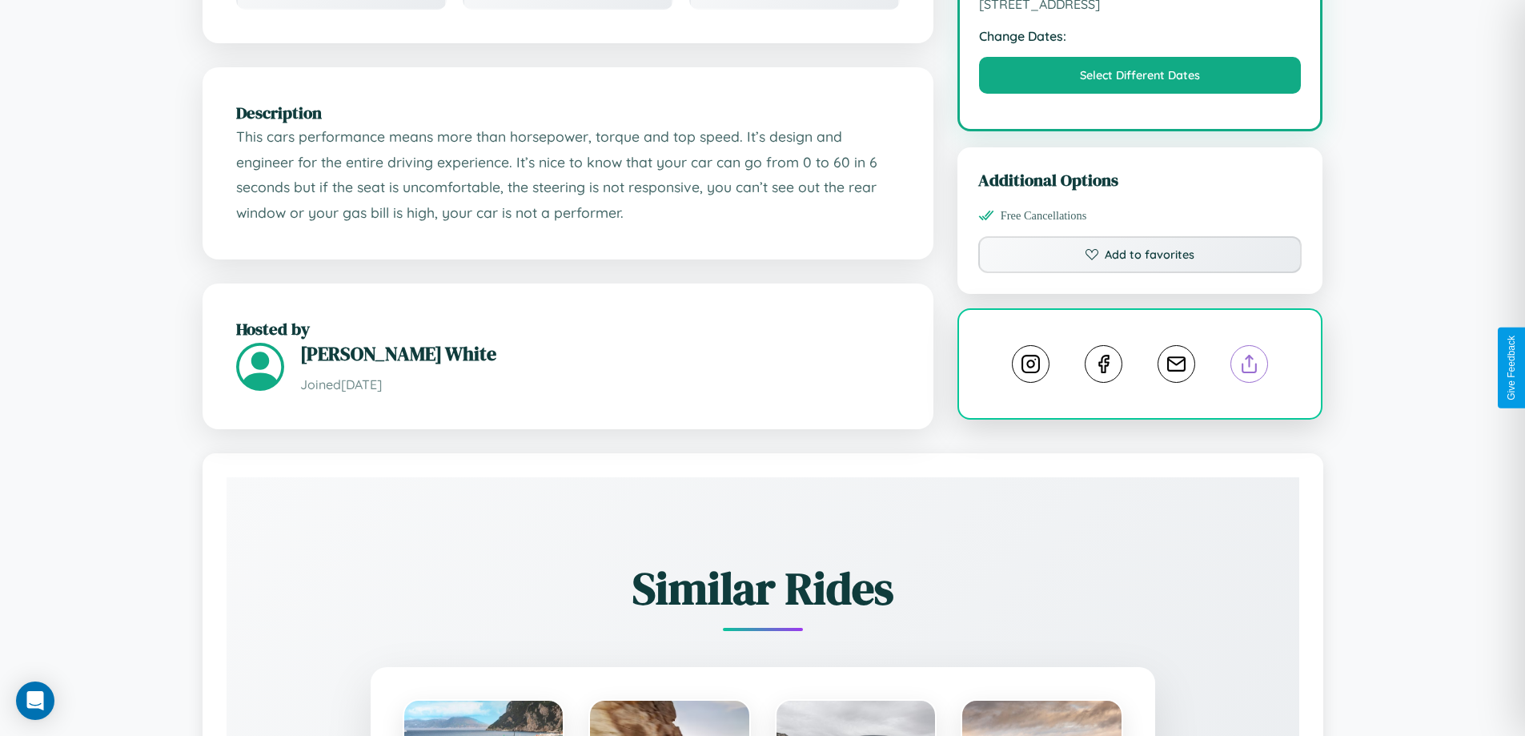
click at [1250, 366] on line at bounding box center [1250, 361] width 0 height 11
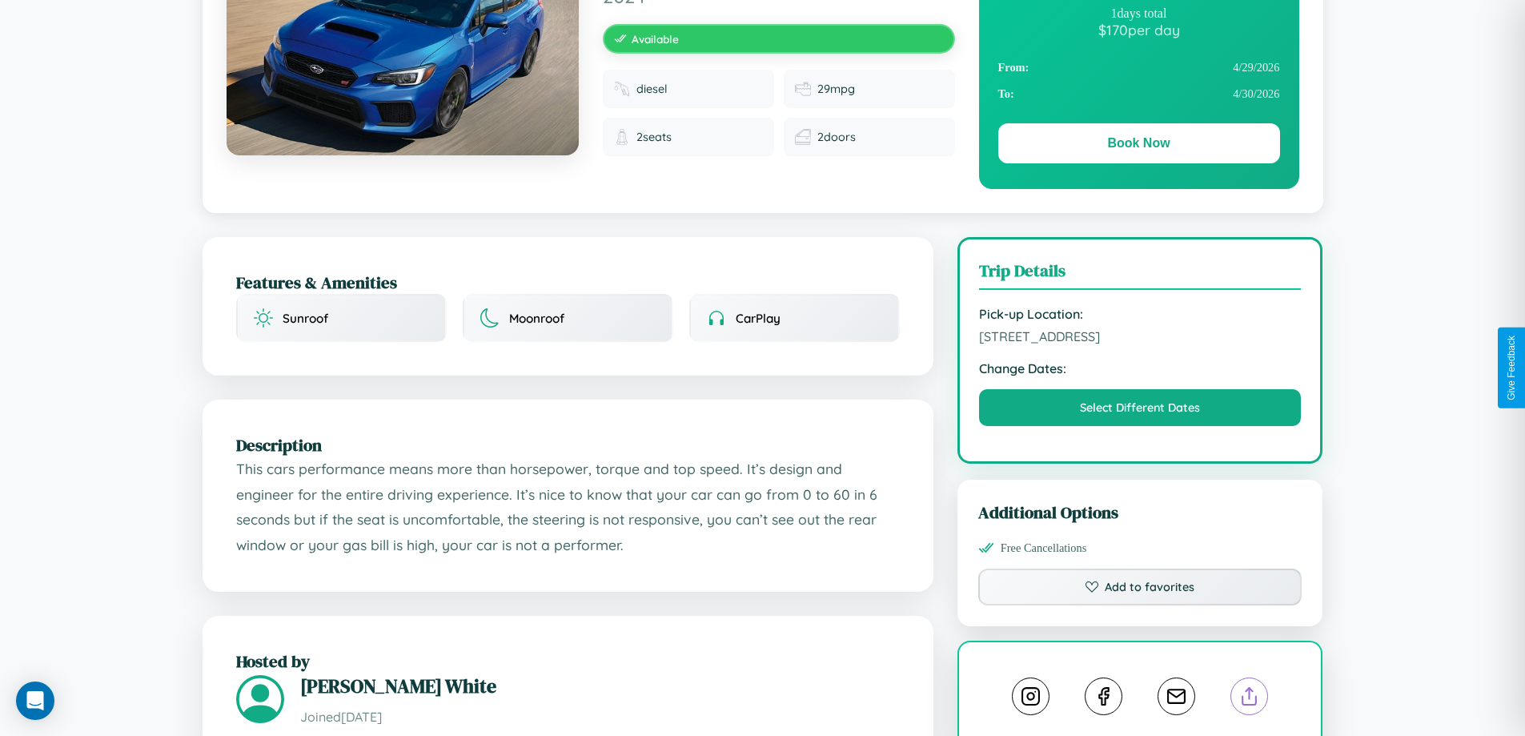
scroll to position [165, 0]
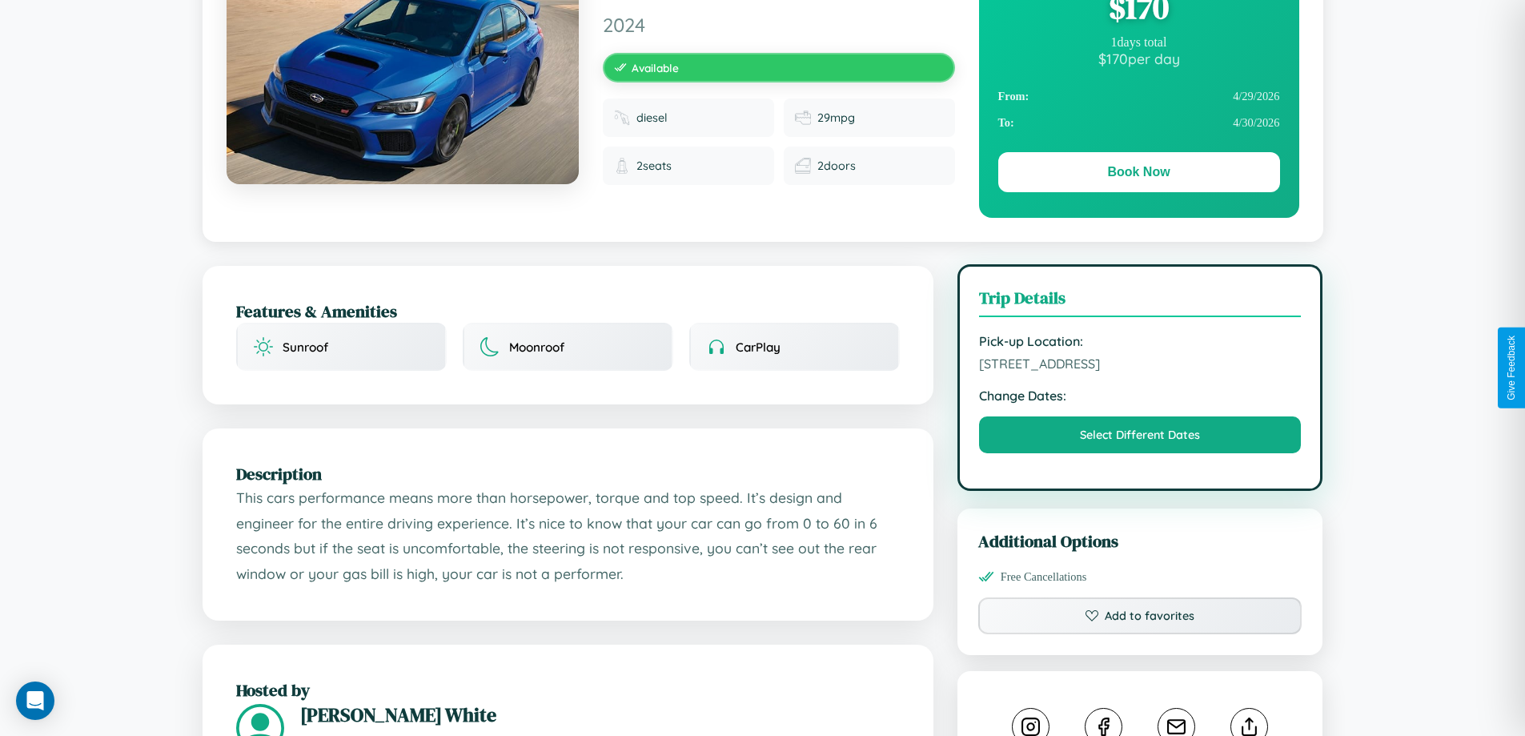
click at [1140, 366] on span "[STREET_ADDRESS]" at bounding box center [1140, 364] width 323 height 16
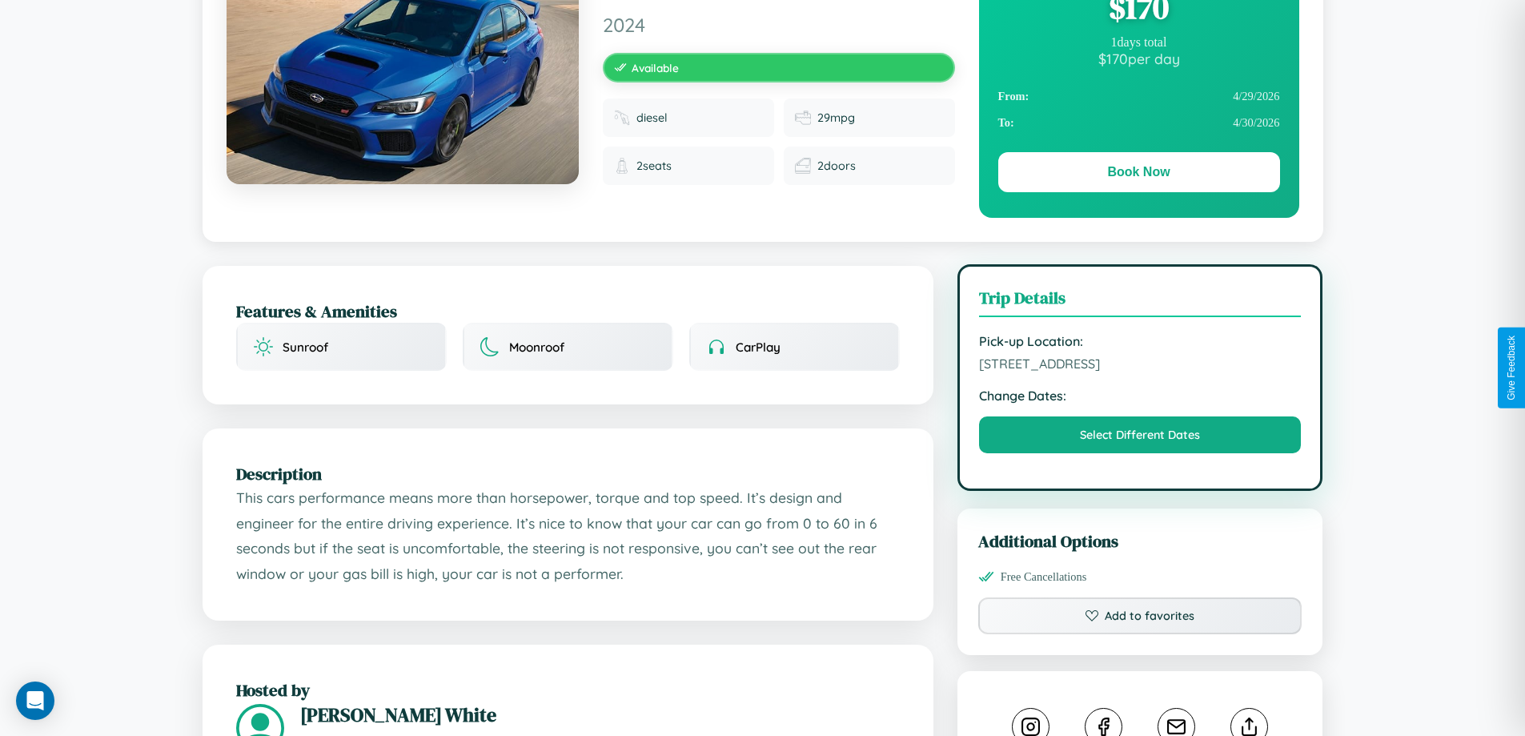
click at [1140, 366] on span "[STREET_ADDRESS]" at bounding box center [1140, 364] width 323 height 16
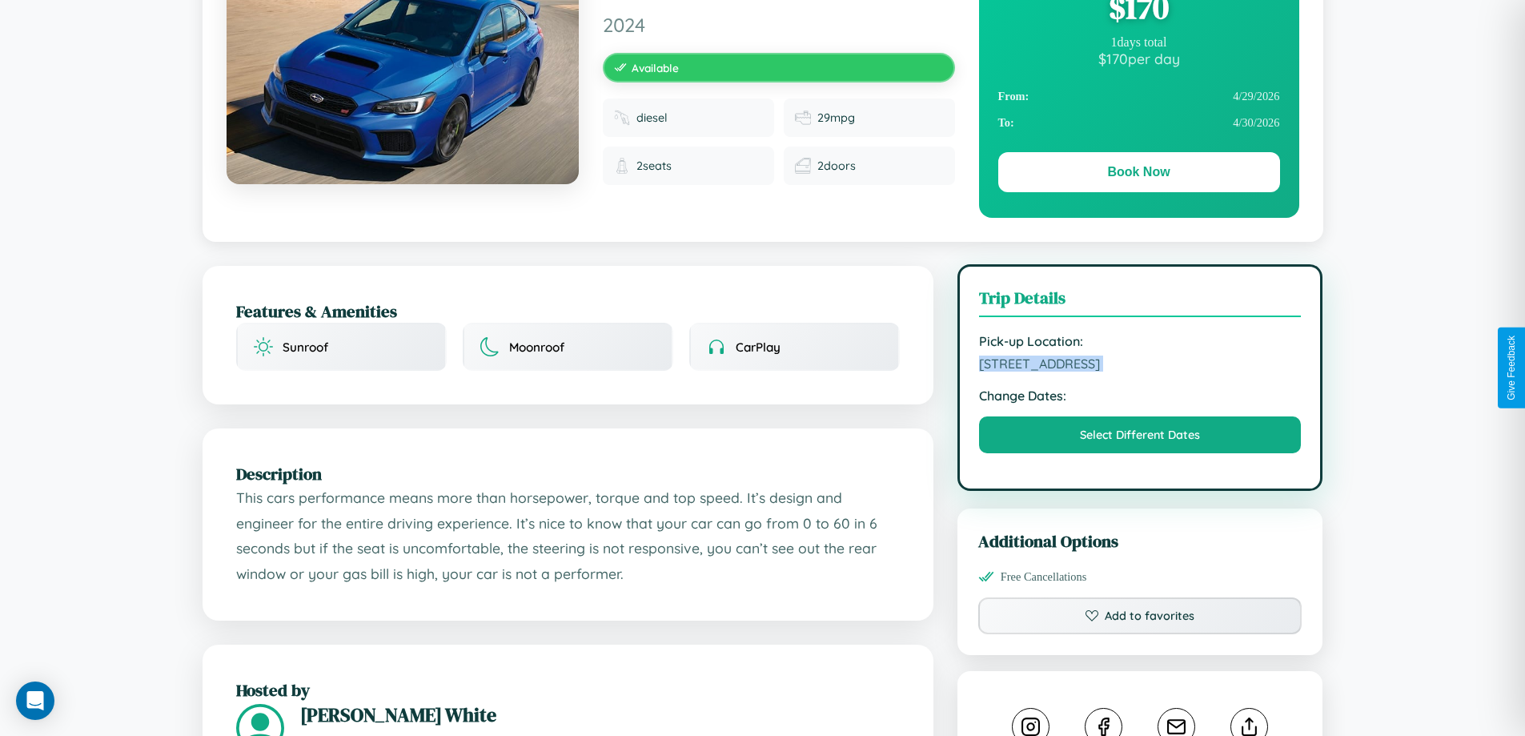
click at [1140, 366] on span "[STREET_ADDRESS]" at bounding box center [1140, 364] width 323 height 16
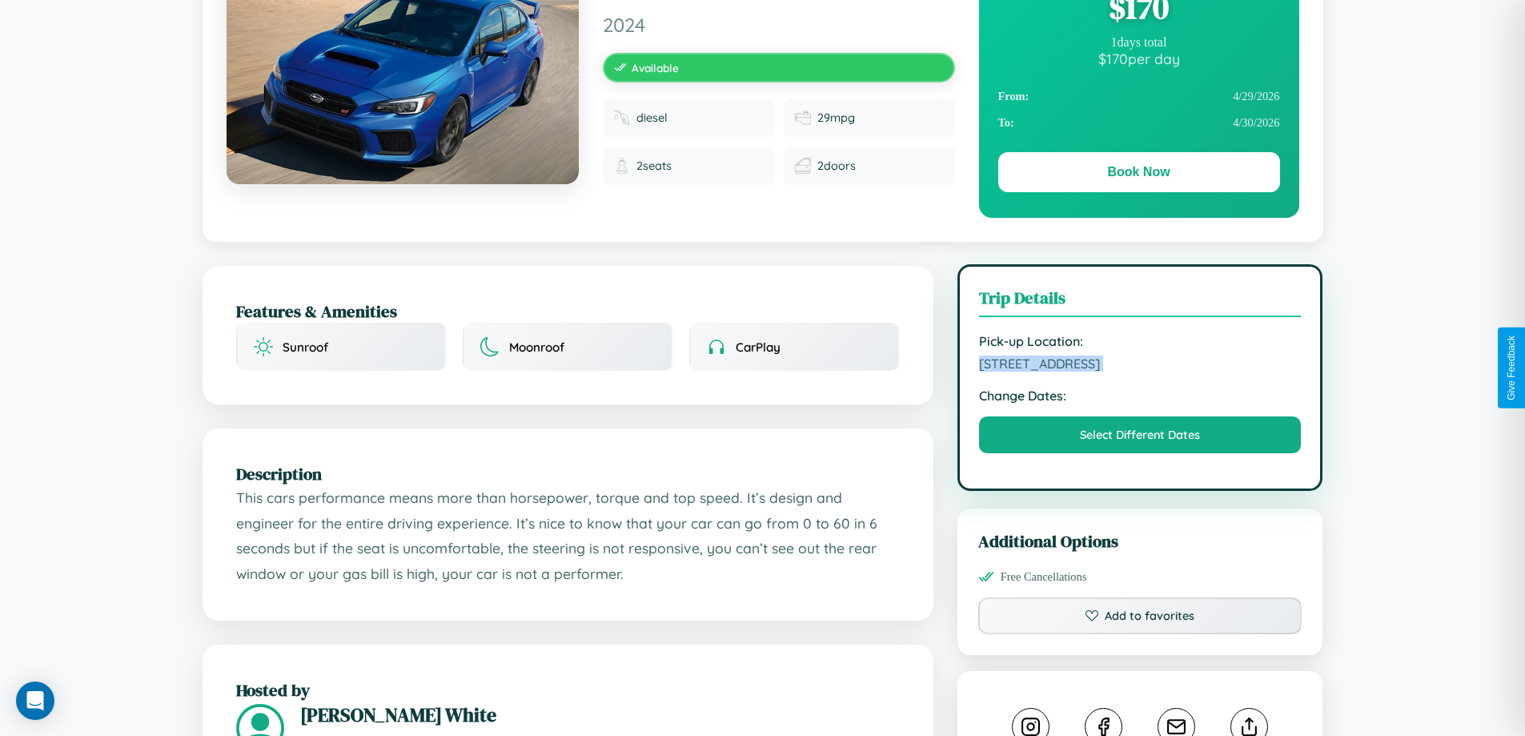
click at [1140, 366] on span "[STREET_ADDRESS]" at bounding box center [1140, 364] width 323 height 16
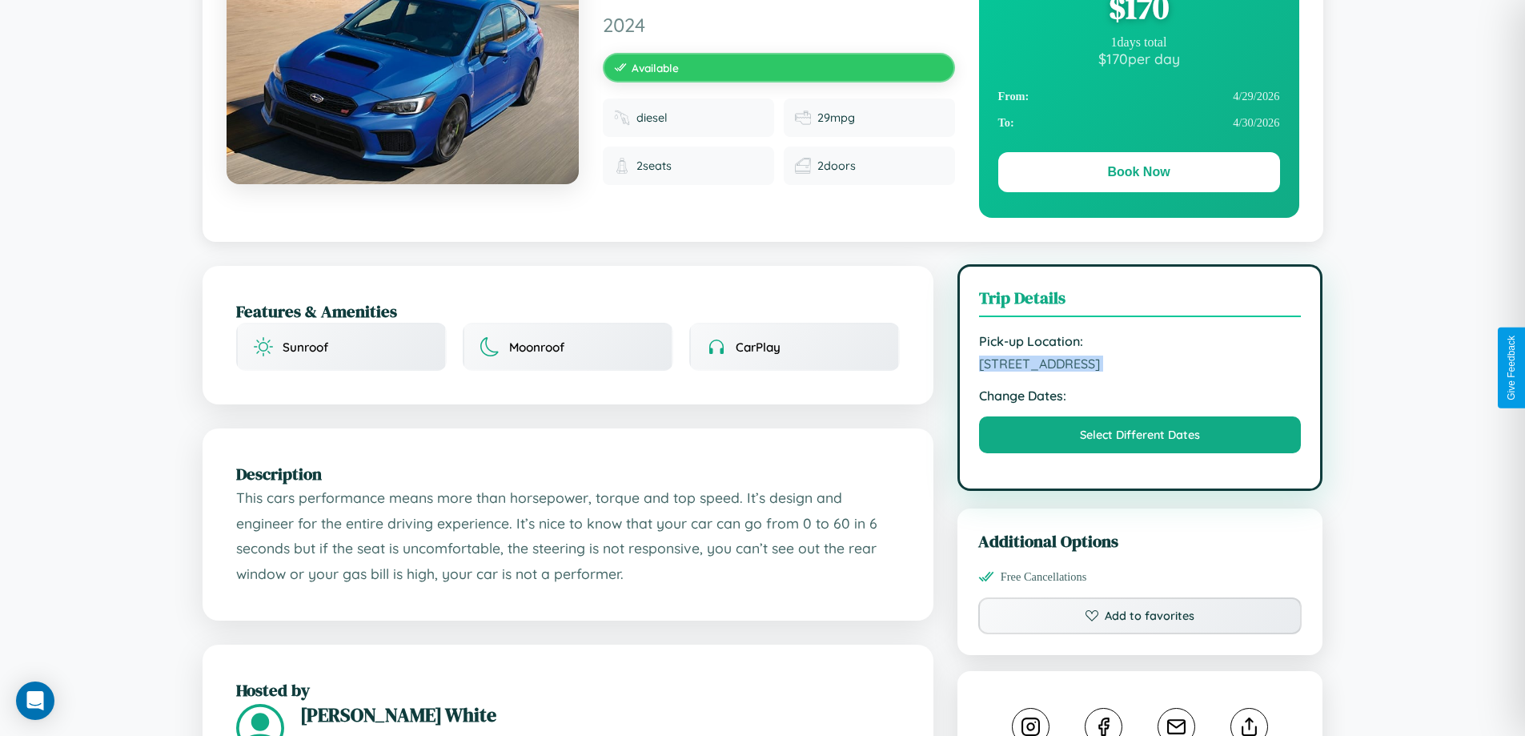
click at [1140, 366] on span "[STREET_ADDRESS]" at bounding box center [1140, 364] width 323 height 16
